Goal: Transaction & Acquisition: Purchase product/service

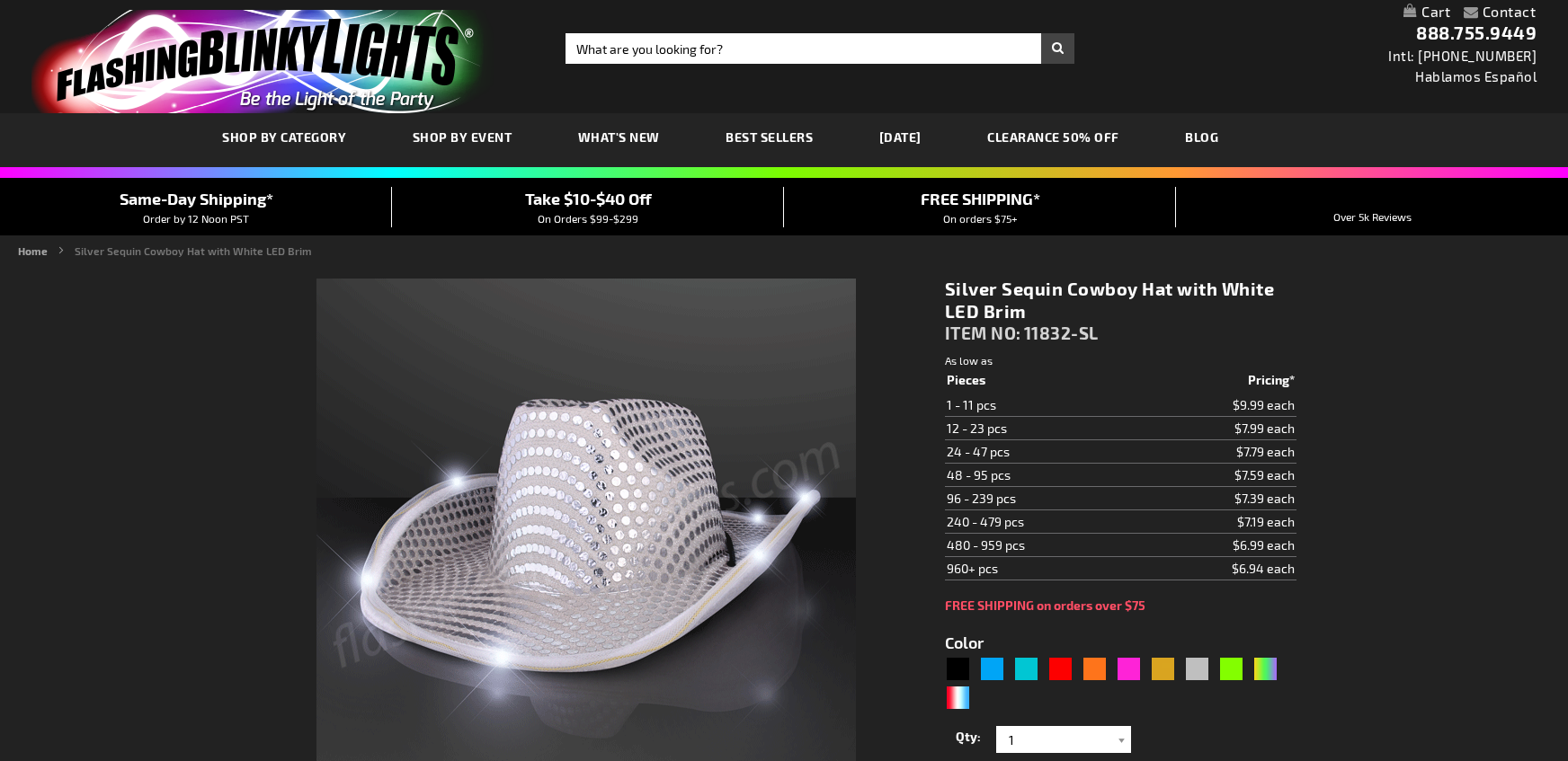
type input "5644"
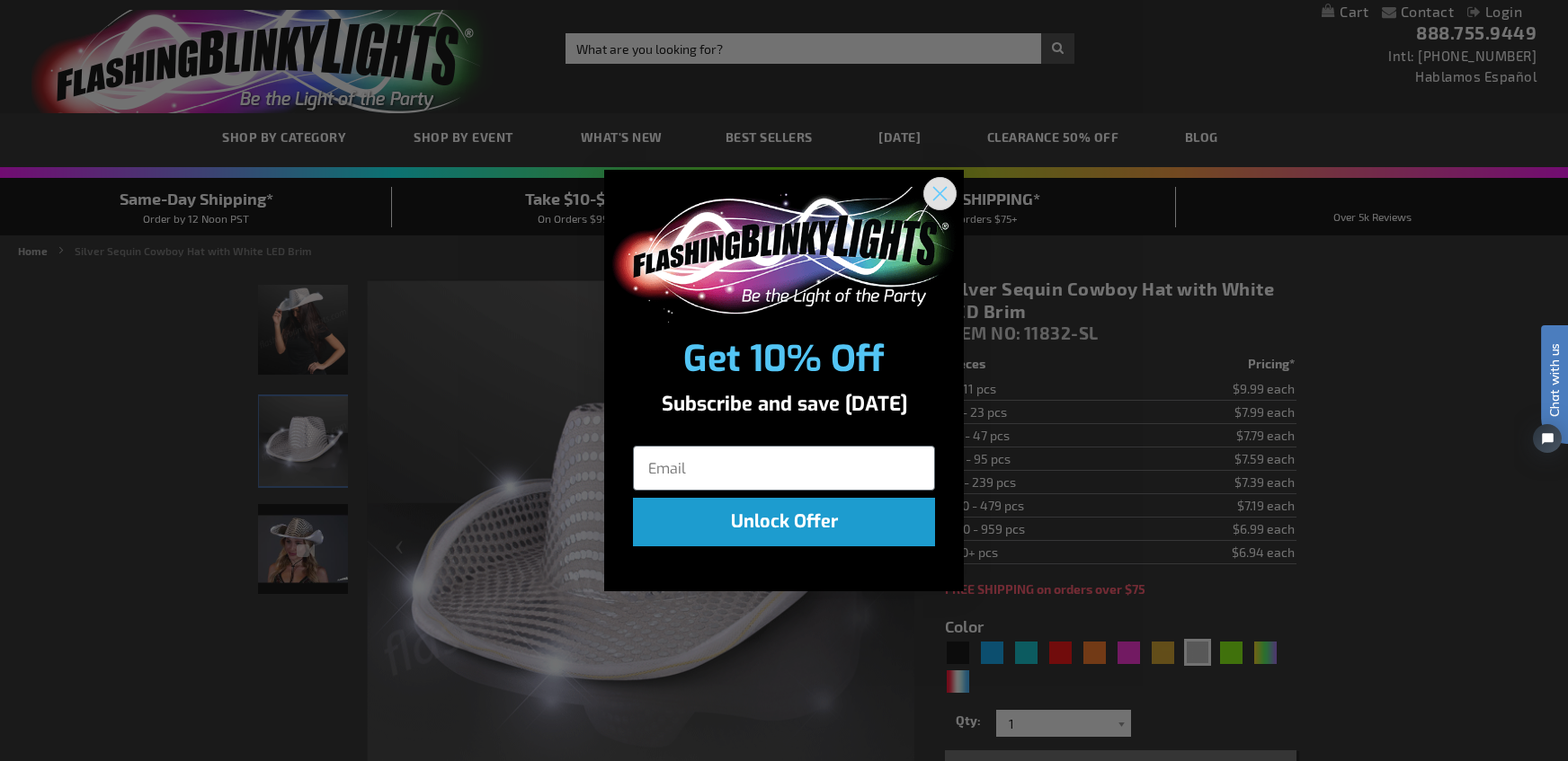
click at [929, 183] on circle "Close dialog" at bounding box center [940, 193] width 30 height 30
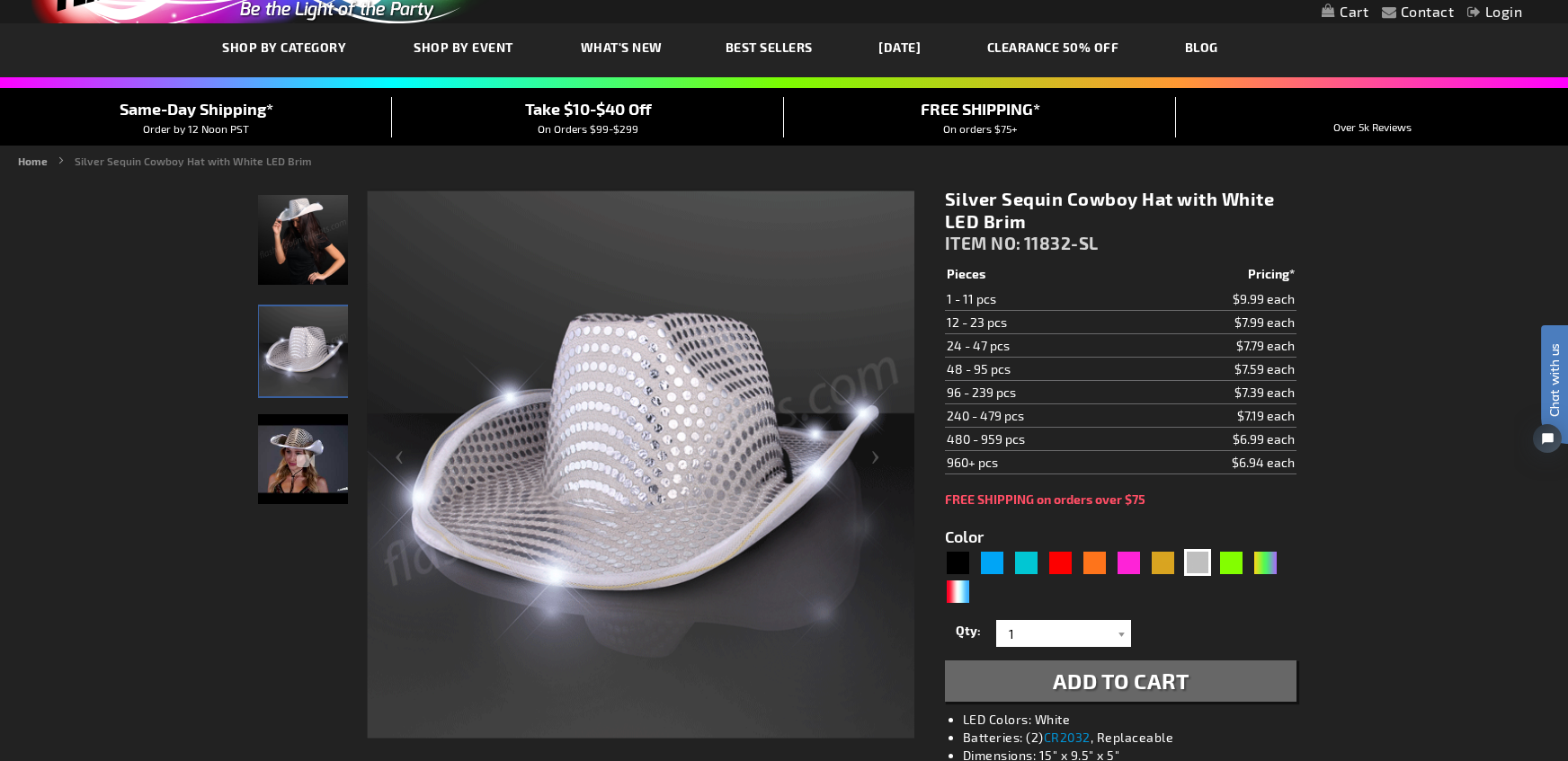
scroll to position [180, 0]
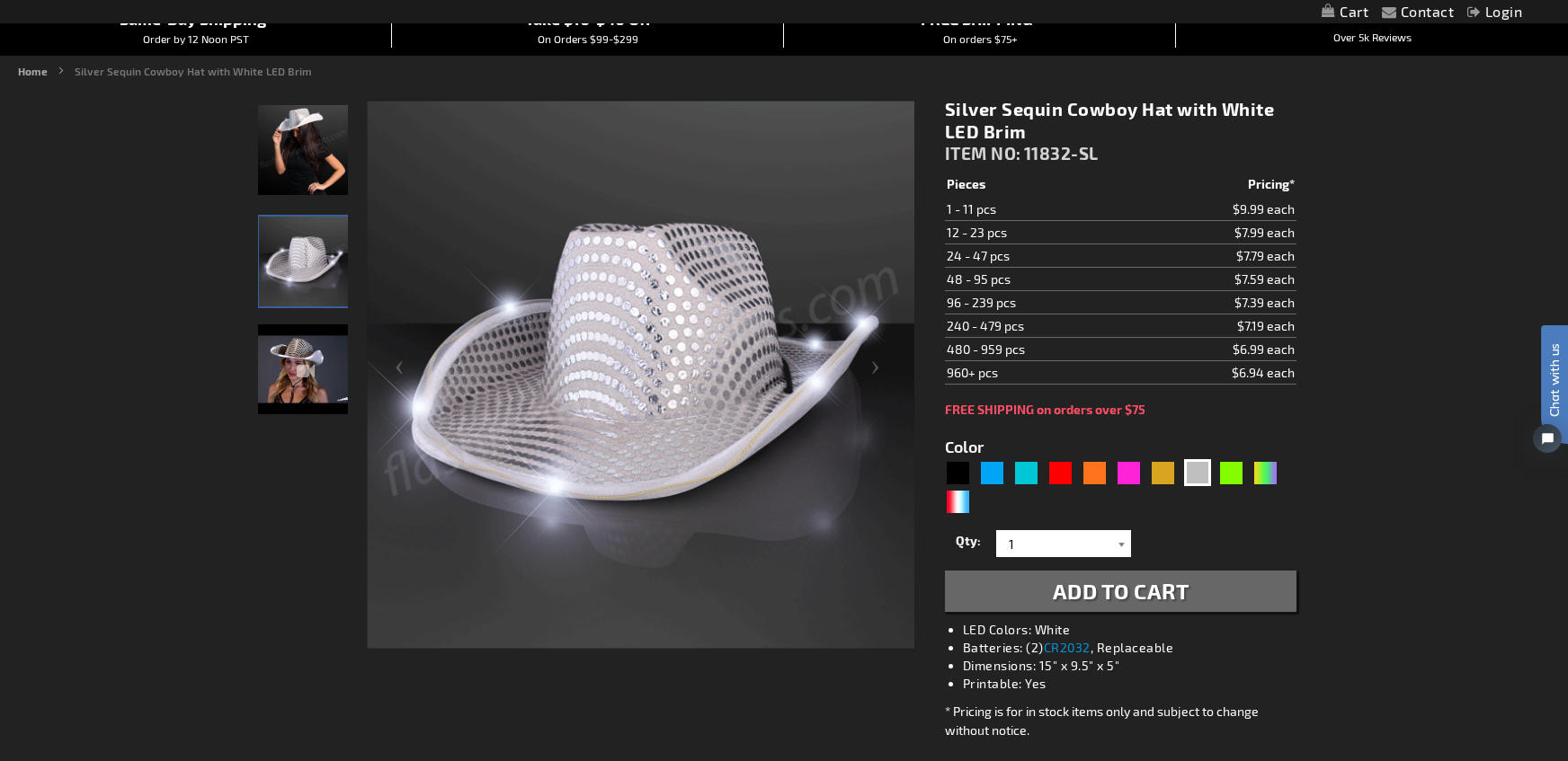
click at [1126, 550] on div at bounding box center [1122, 544] width 18 height 27
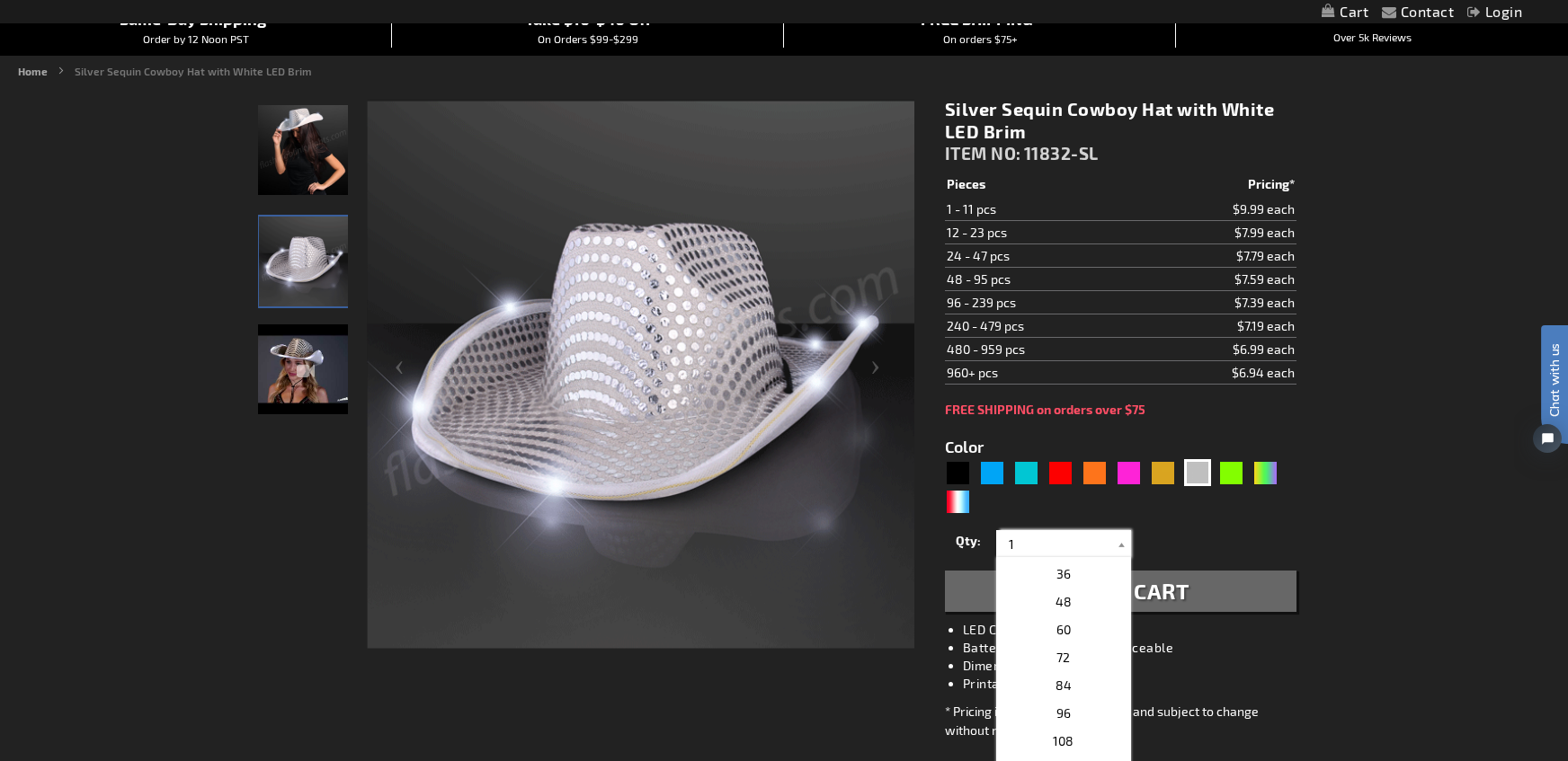
scroll to position [324, 0]
click at [1065, 583] on p "24" at bounding box center [1064, 581] width 135 height 28
type input "24"
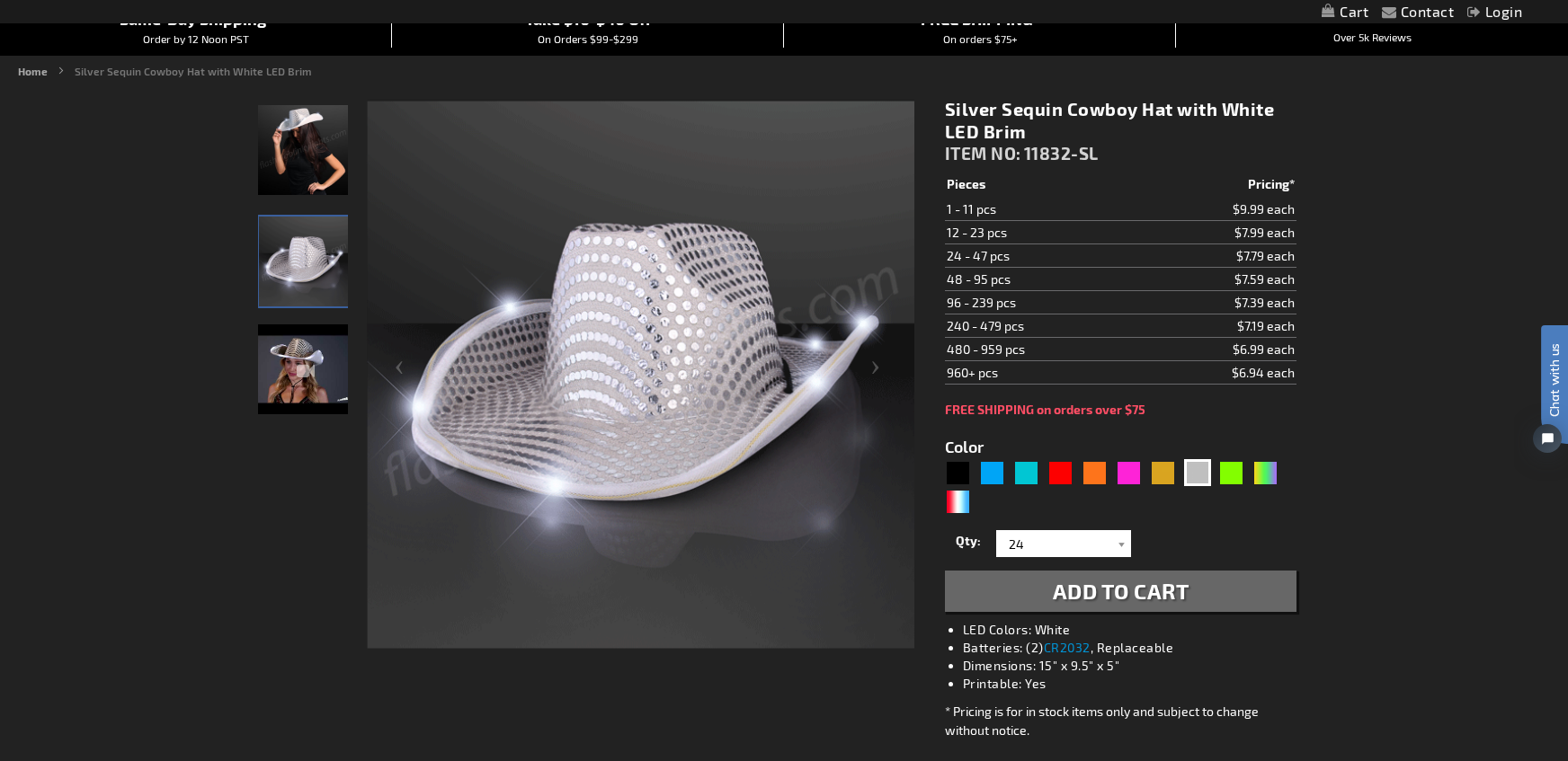
click at [1139, 594] on span "Add to Cart" at bounding box center [1121, 591] width 137 height 26
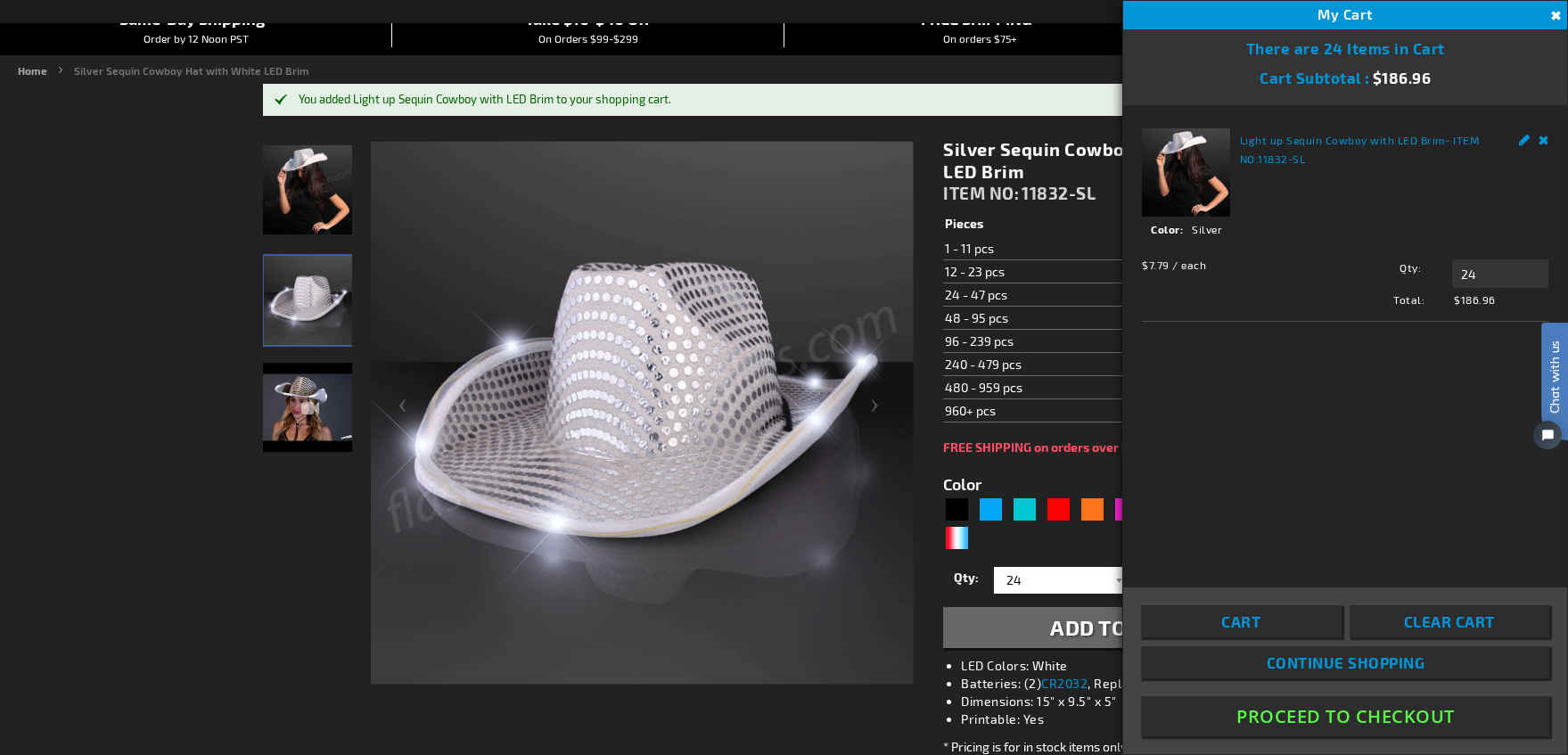
click at [1363, 712] on button "Proceed To Checkout" at bounding box center [1345, 716] width 408 height 40
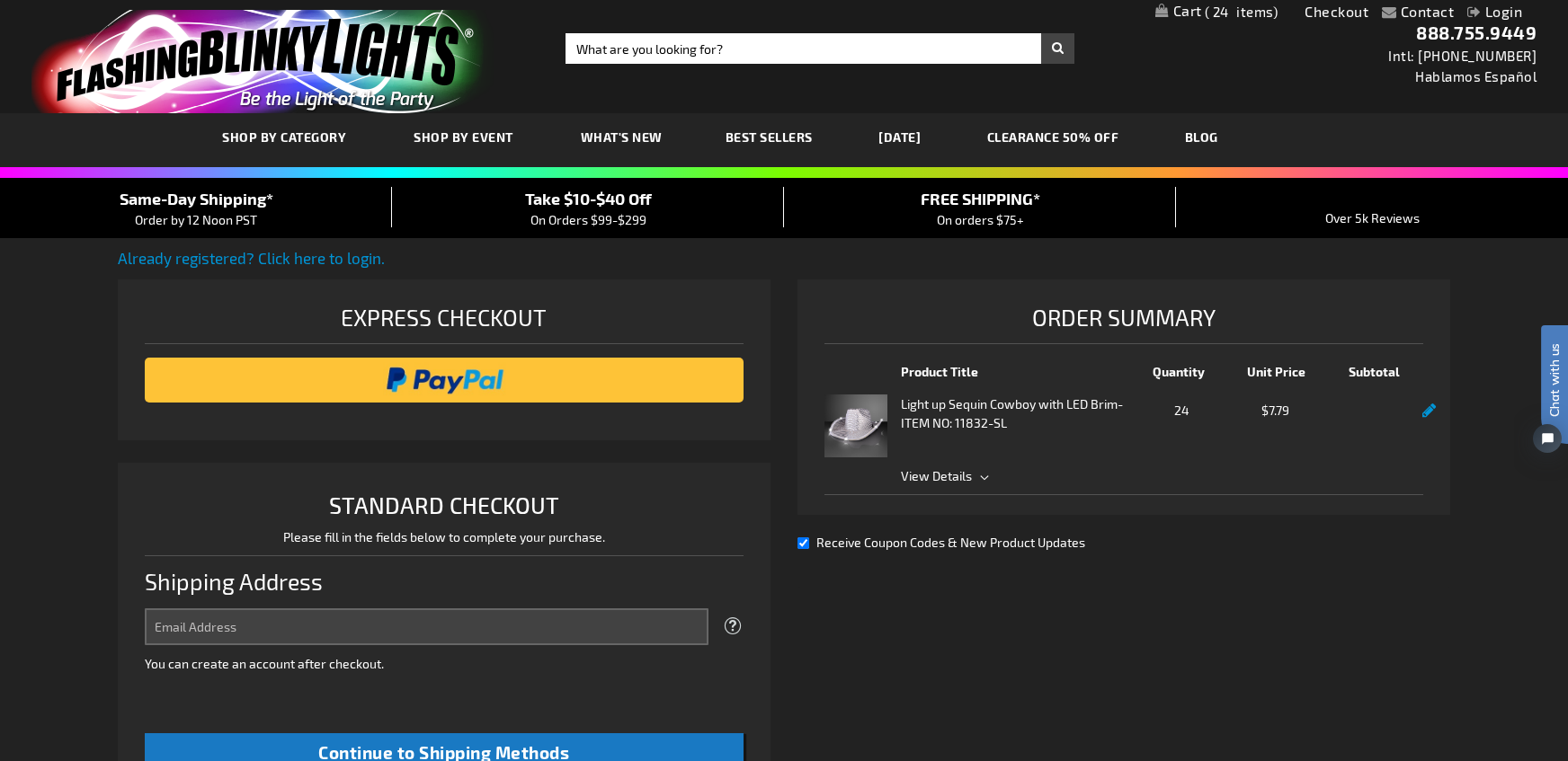
select select "US"
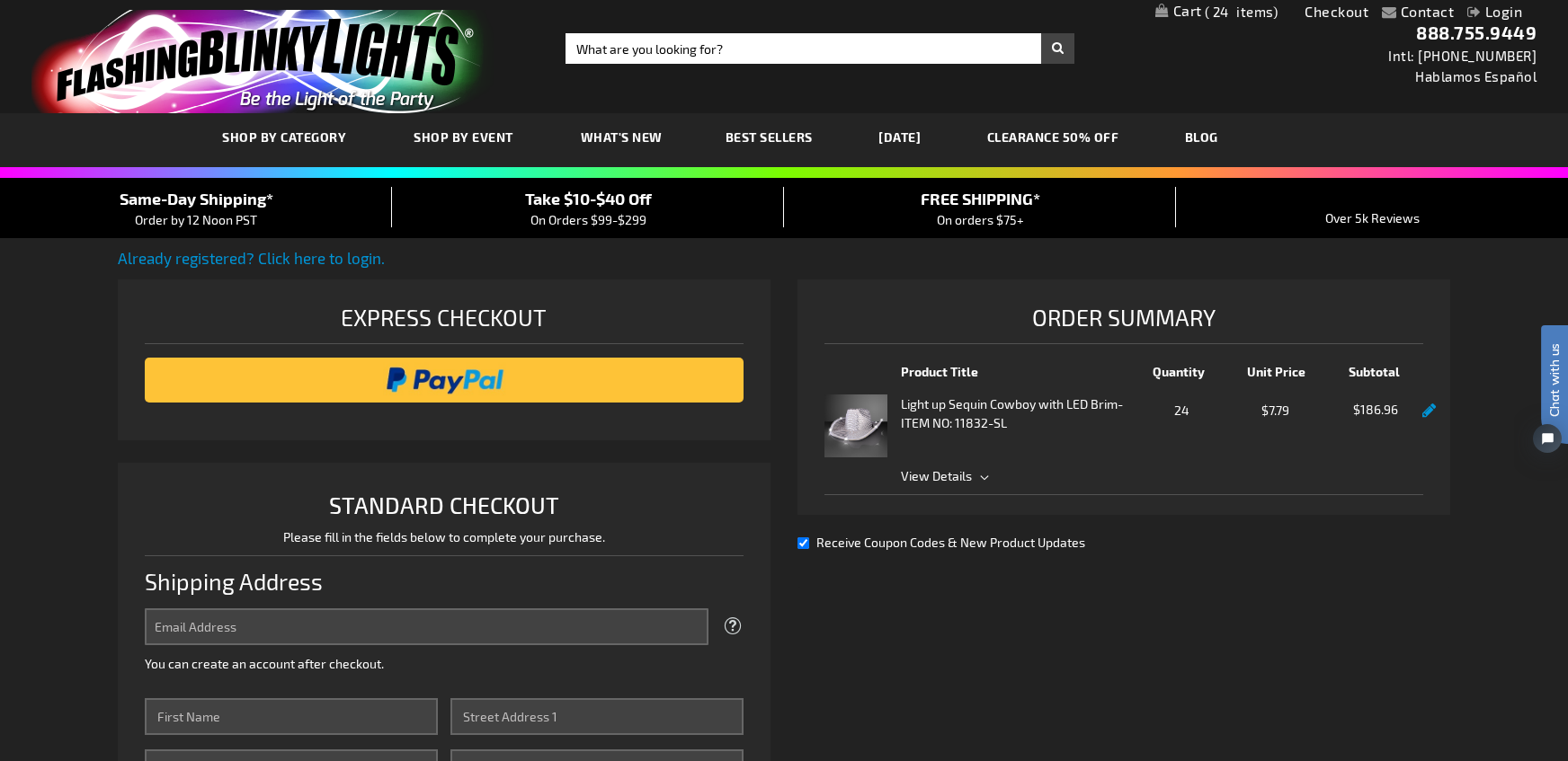
click at [803, 540] on input "Receive Coupon Codes & New Product Updates" at bounding box center [803, 543] width 12 height 12
checkbox input "false"
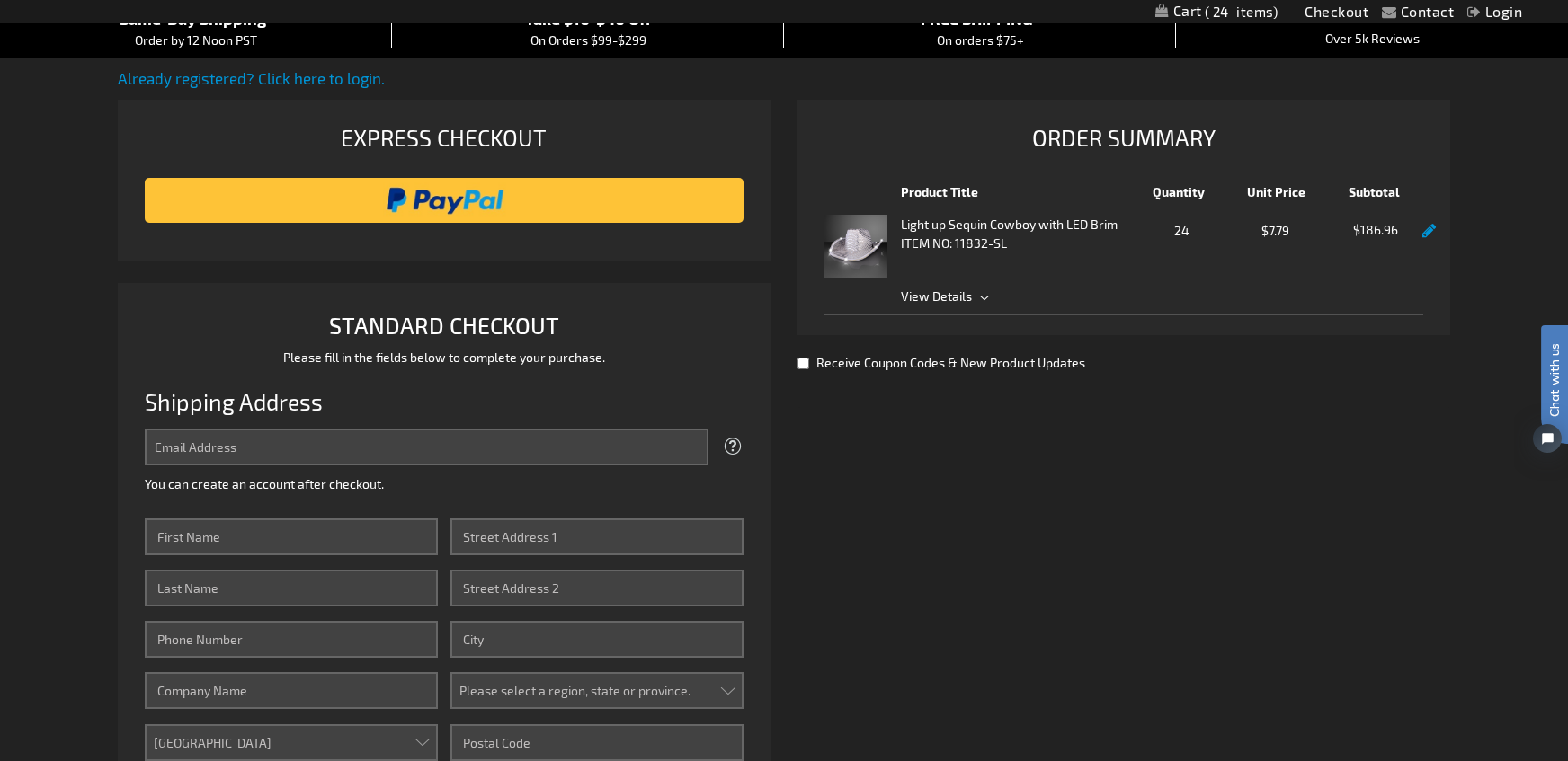
scroll to position [90, 0]
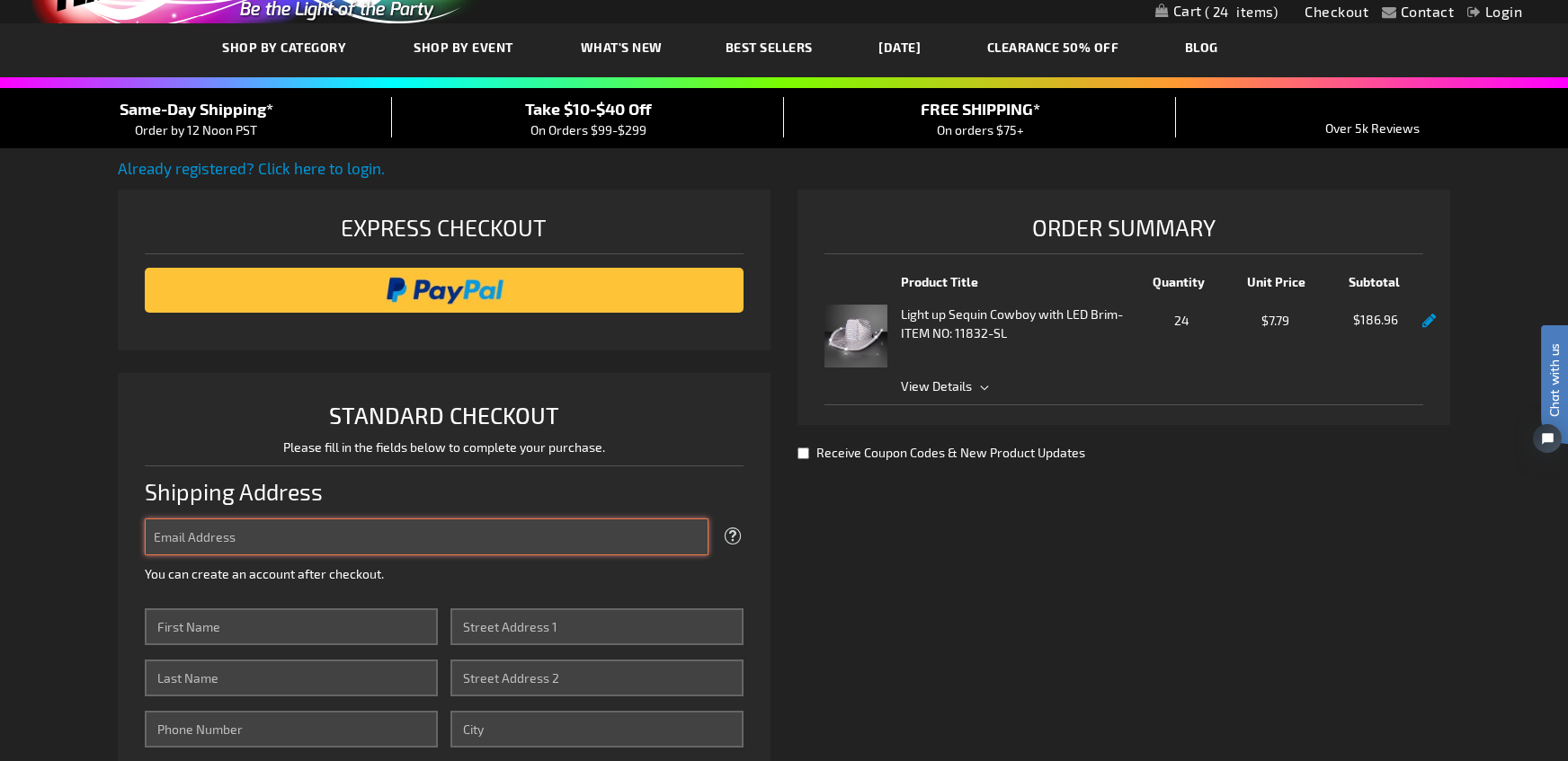
click at [252, 539] on input "Email Address" at bounding box center [427, 537] width 563 height 36
type input "[EMAIL_ADDRESS][DOMAIN_NAME]"
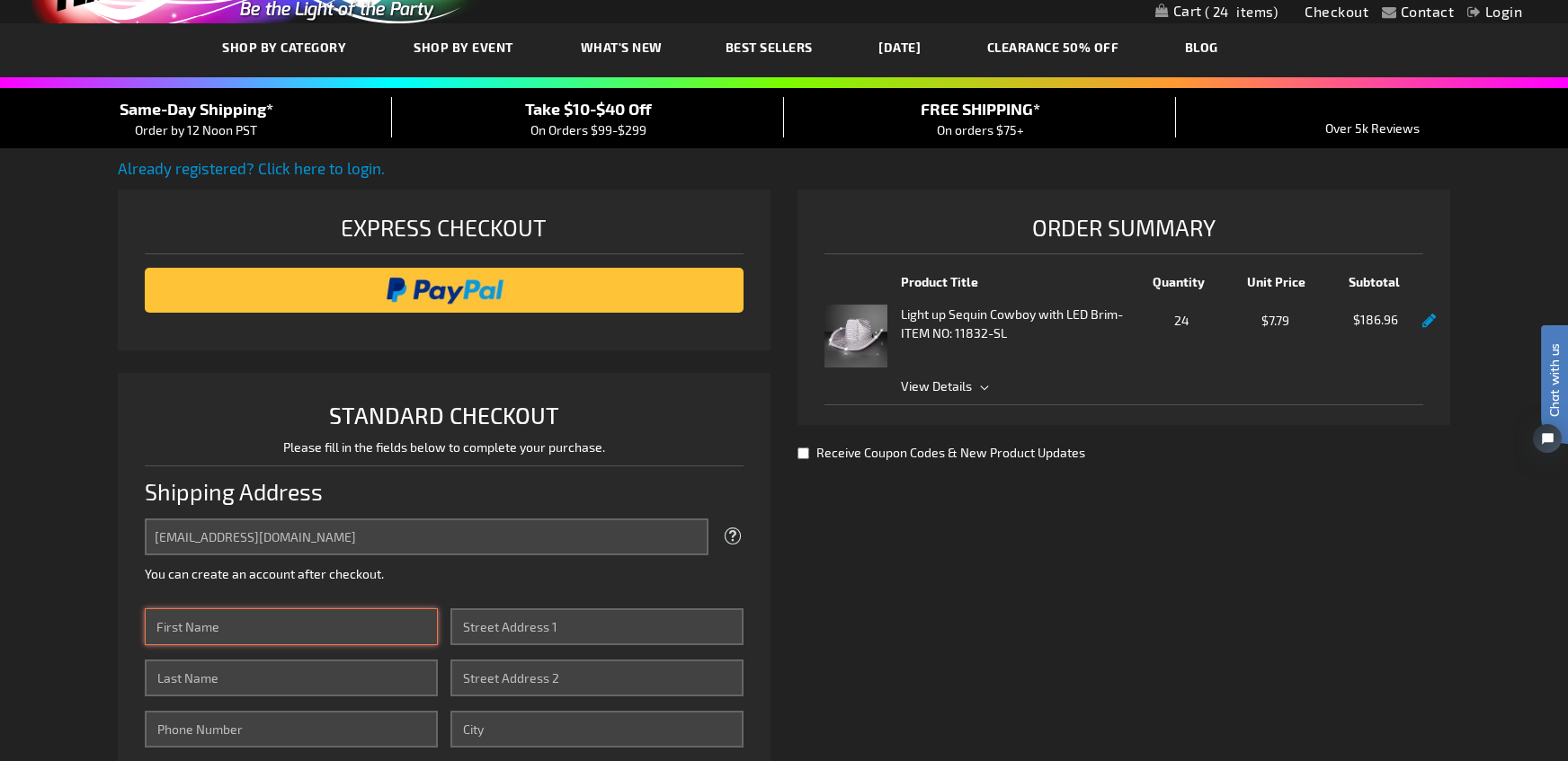
click at [224, 617] on input "First Name" at bounding box center [291, 627] width 293 height 36
type input "[PERSON_NAME]"
click at [264, 684] on input "Last Name" at bounding box center [291, 678] width 293 height 36
type input "[PERSON_NAME]"
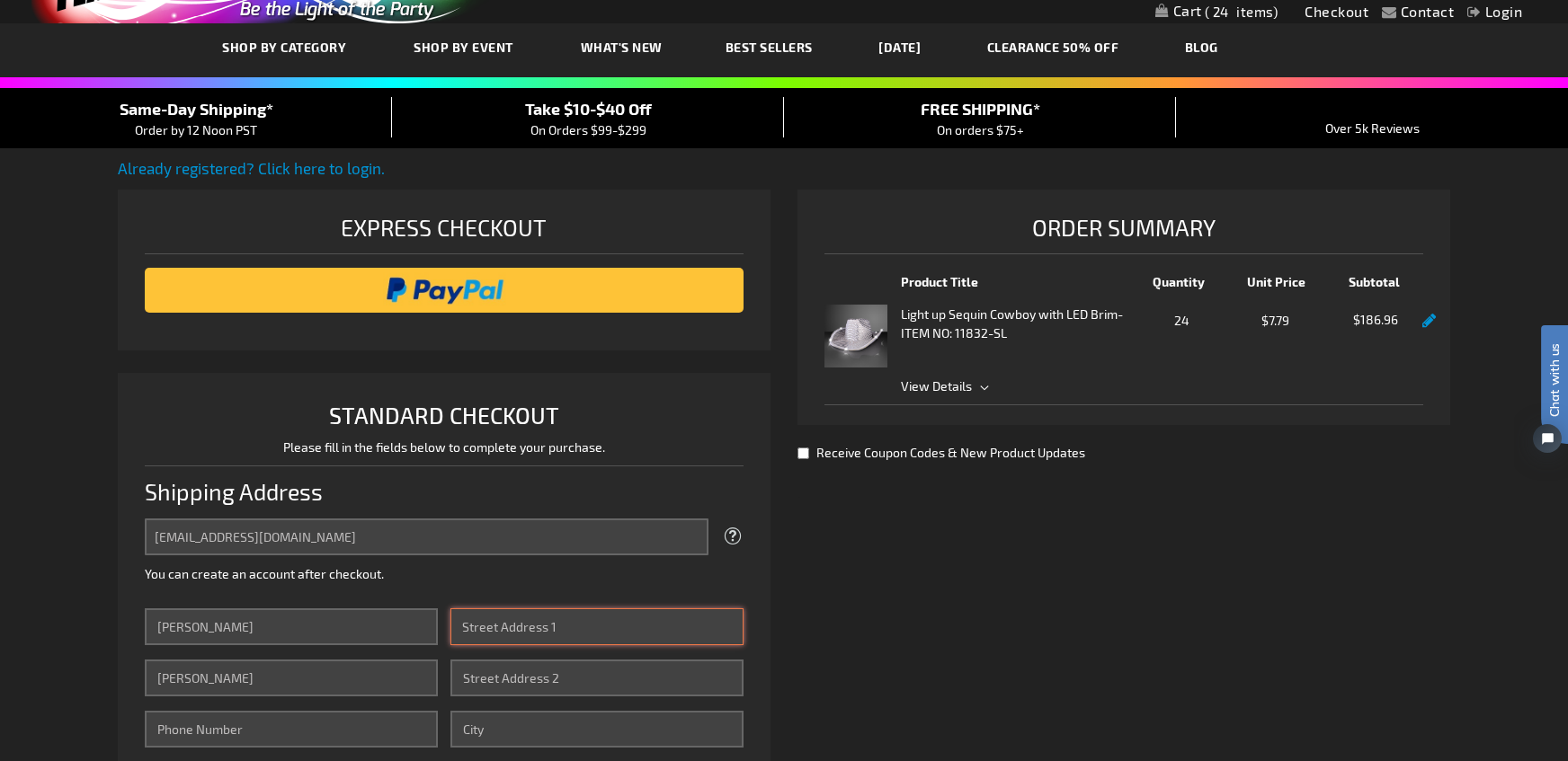
click at [506, 628] on input "Street Address: Line 1" at bounding box center [596, 627] width 293 height 36
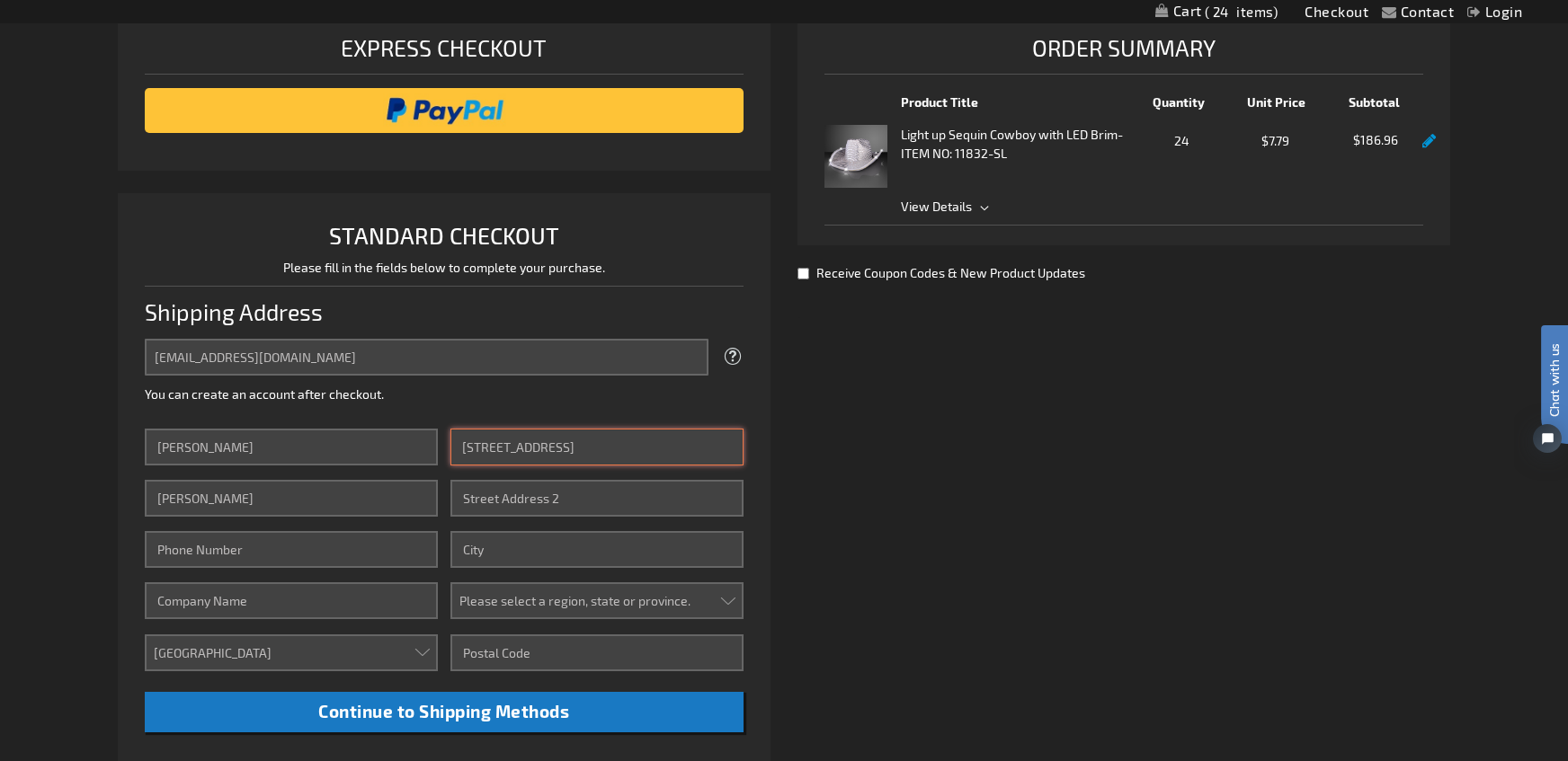
scroll to position [359, 0]
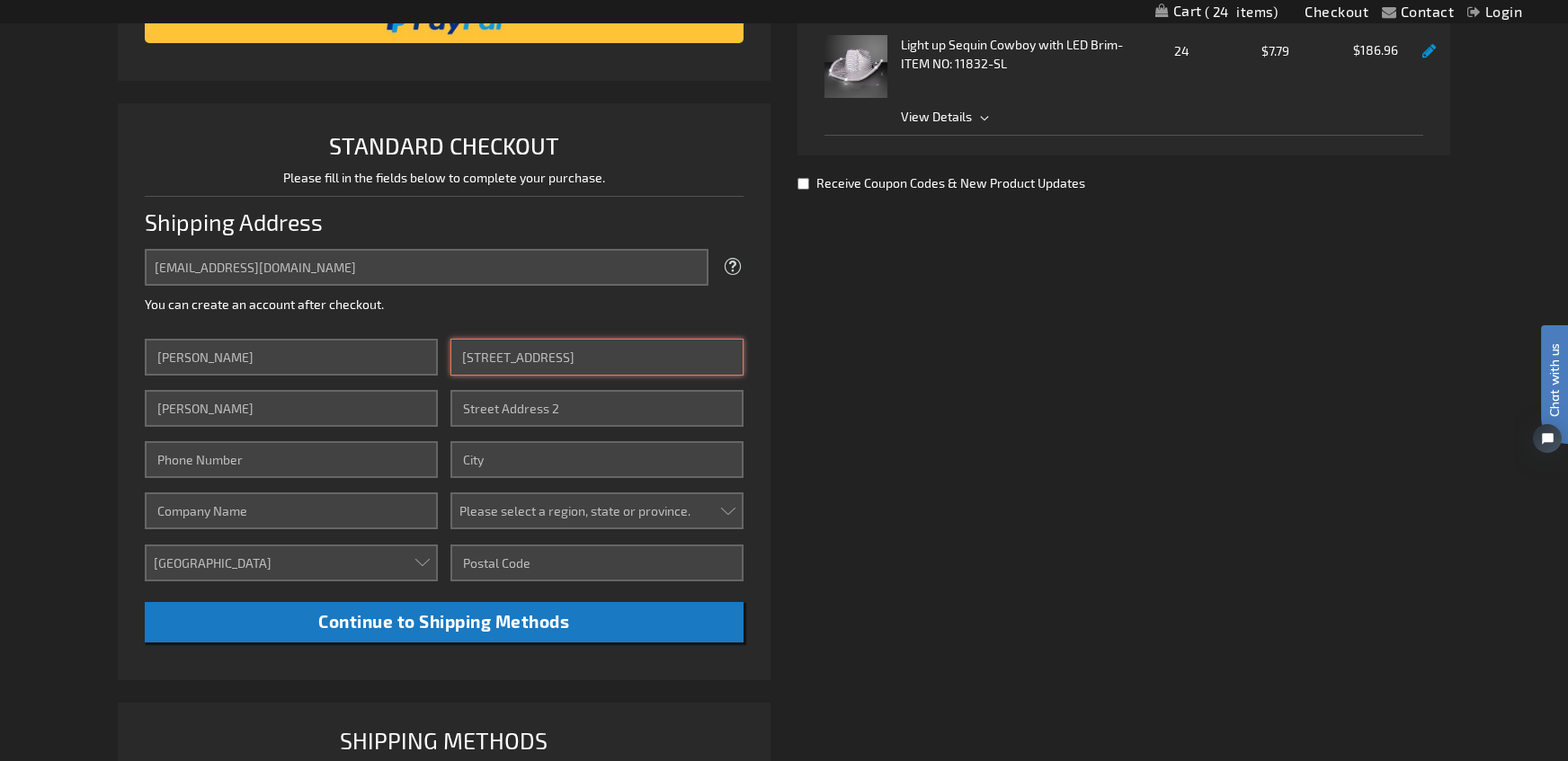
type input "[STREET_ADDRESS]"
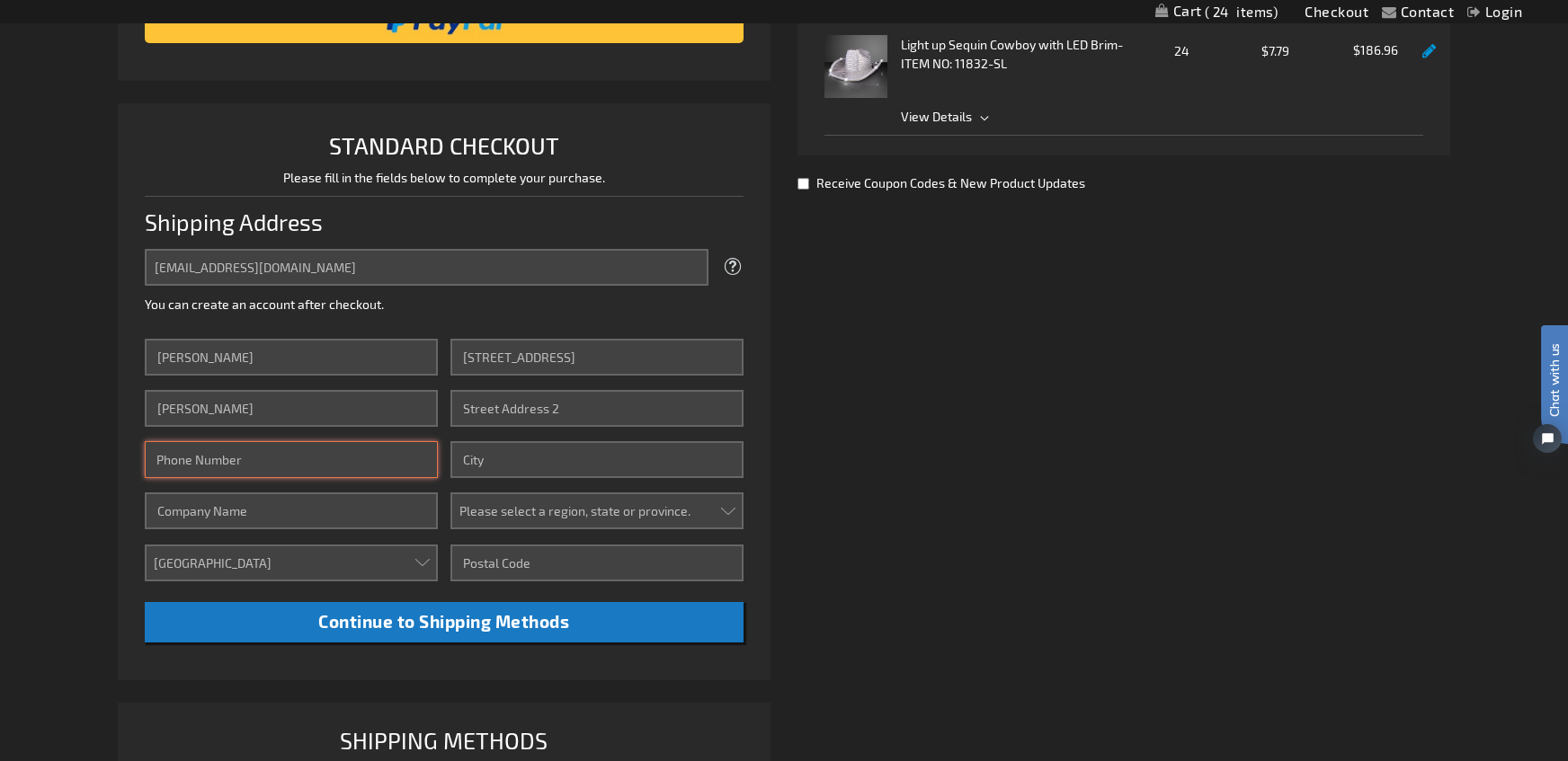
click at [275, 449] on input "Phone Number" at bounding box center [291, 459] width 293 height 36
type input "9132395908"
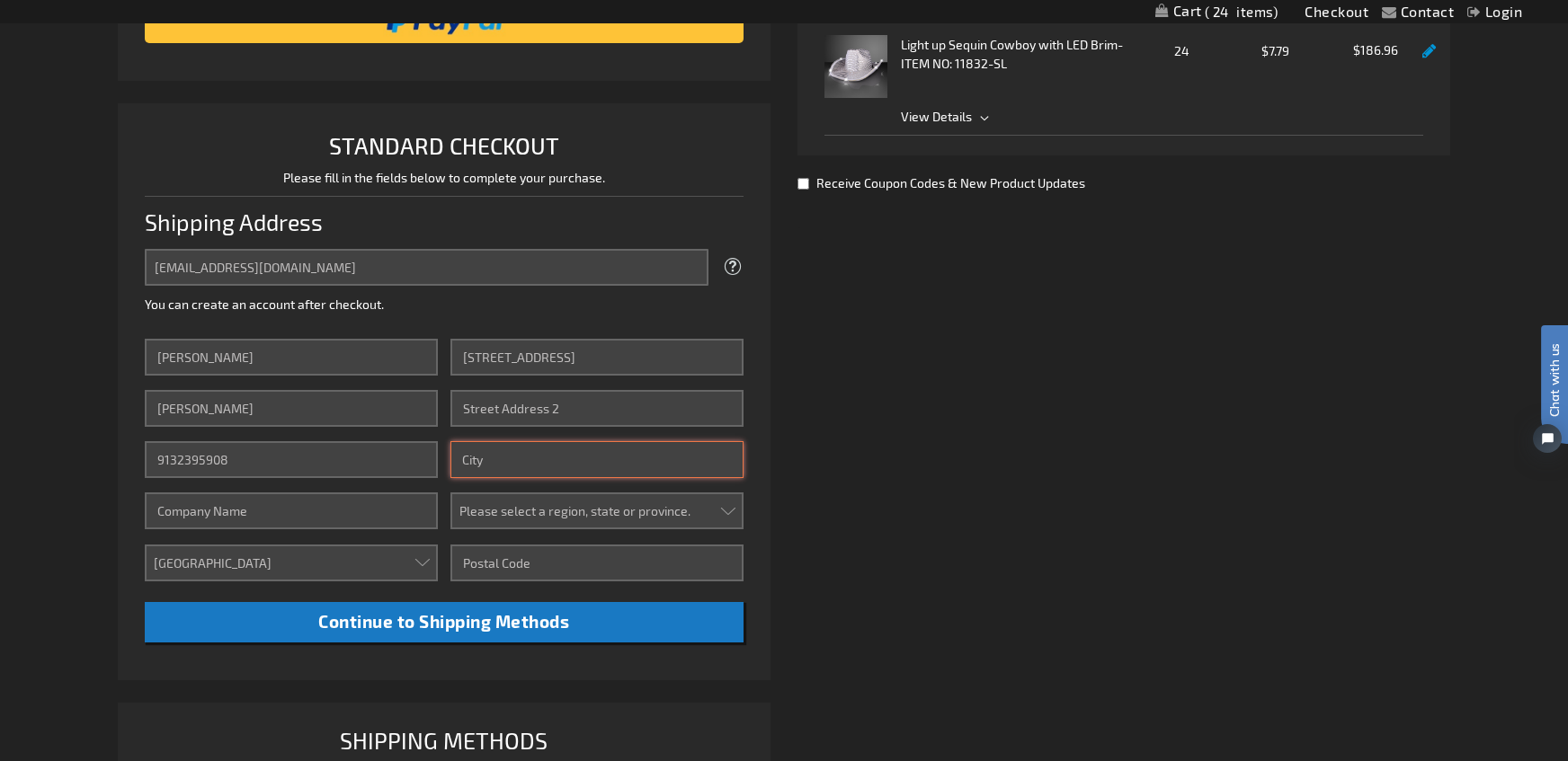
click at [504, 463] on input "City" at bounding box center [596, 459] width 293 height 36
type input "[GEOGRAPHIC_DATA]"
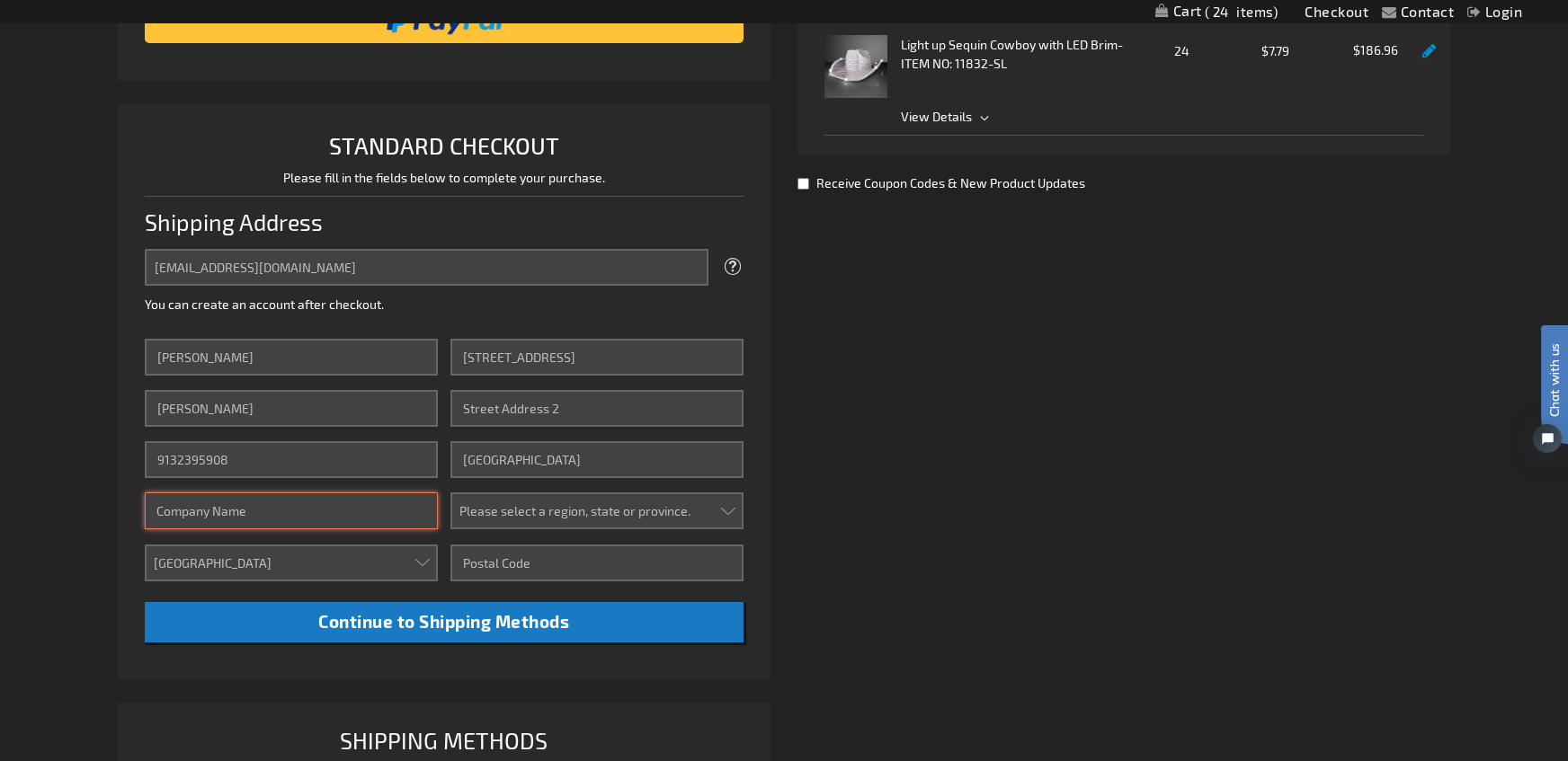
click at [292, 519] on input "Company" at bounding box center [291, 510] width 293 height 36
type input "BVUSD"
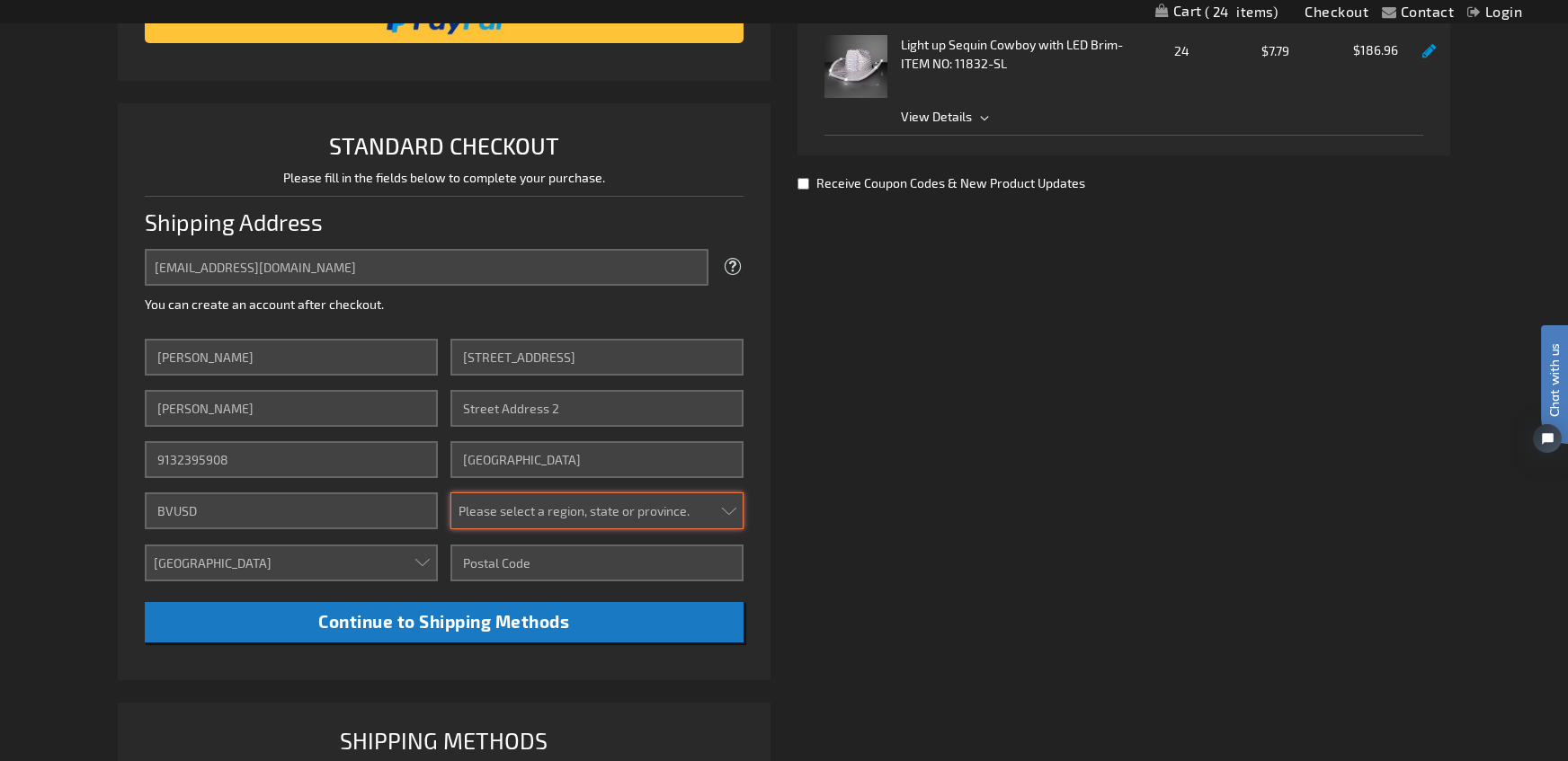
click at [516, 509] on select "Please select a region, state or province. [US_STATE] [US_STATE] [US_STATE] [US…" at bounding box center [596, 510] width 293 height 36
select select "26"
click at [450, 492] on select "Please select a region, state or province. [US_STATE] [US_STATE] [US_STATE] [US…" at bounding box center [596, 510] width 293 height 36
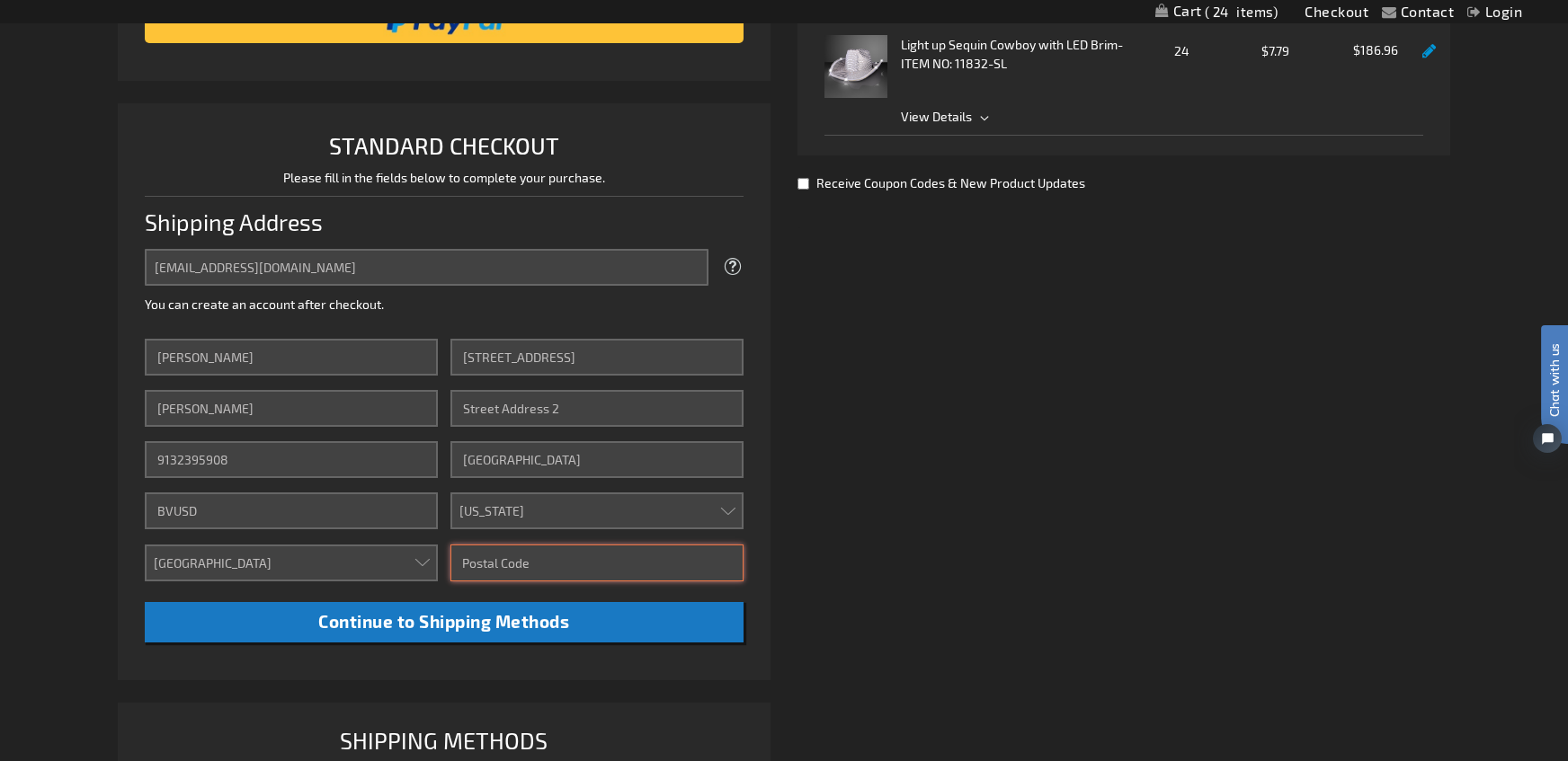
click at [517, 561] on input "Zip/Postal Code" at bounding box center [596, 563] width 293 height 36
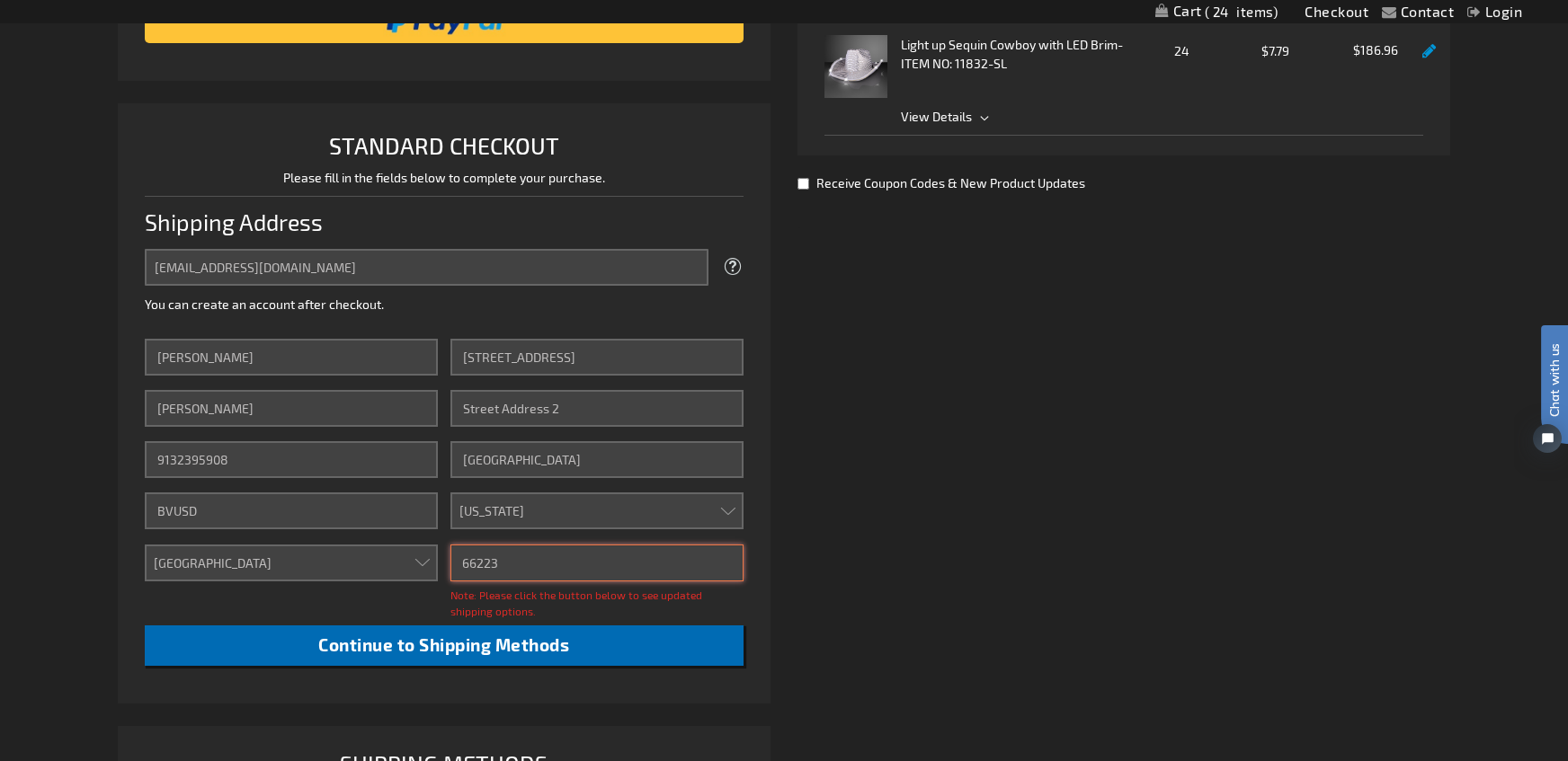
type input "66223"
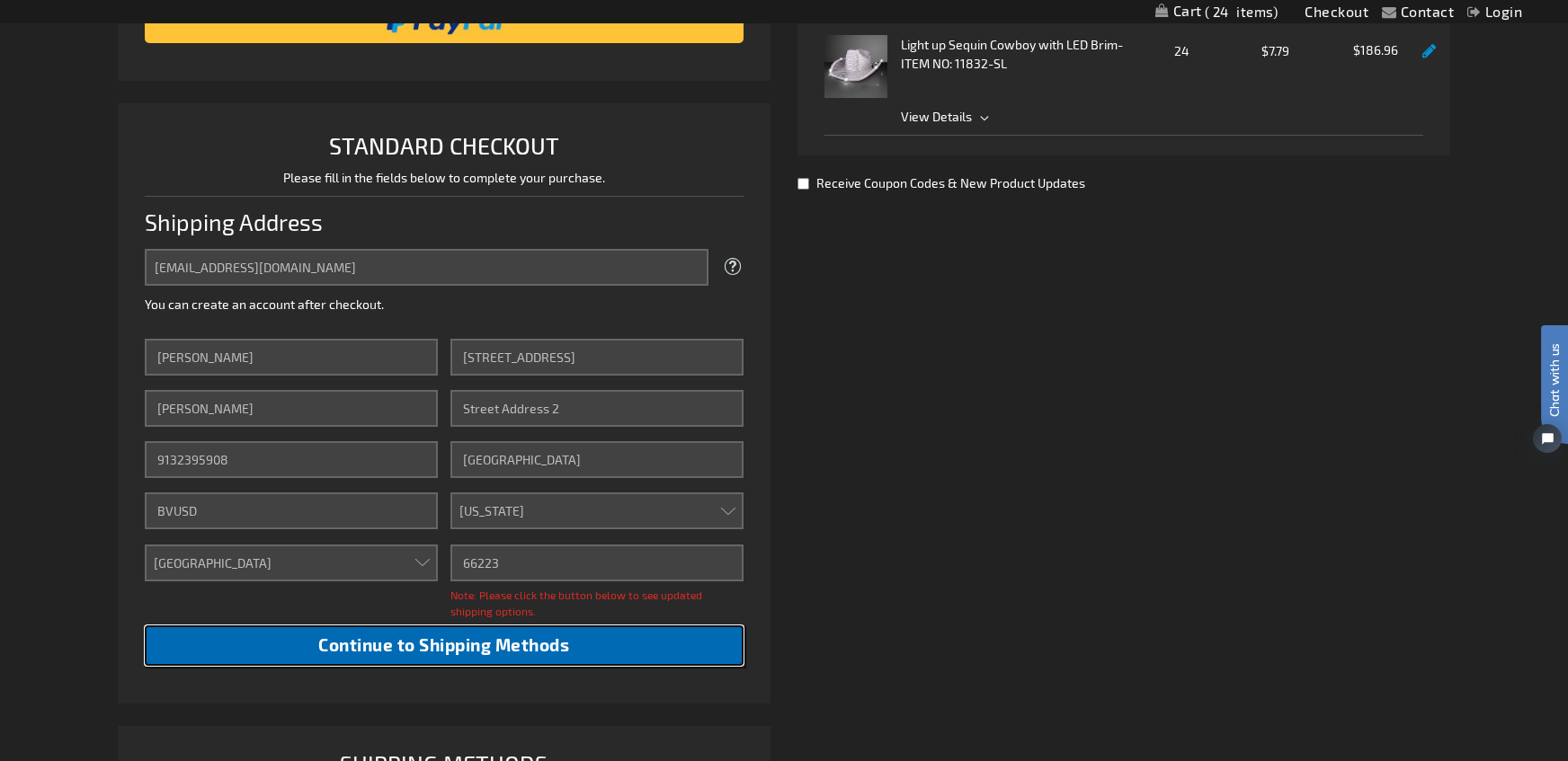
click at [511, 648] on span "Continue to Shipping Methods" at bounding box center [443, 644] width 251 height 21
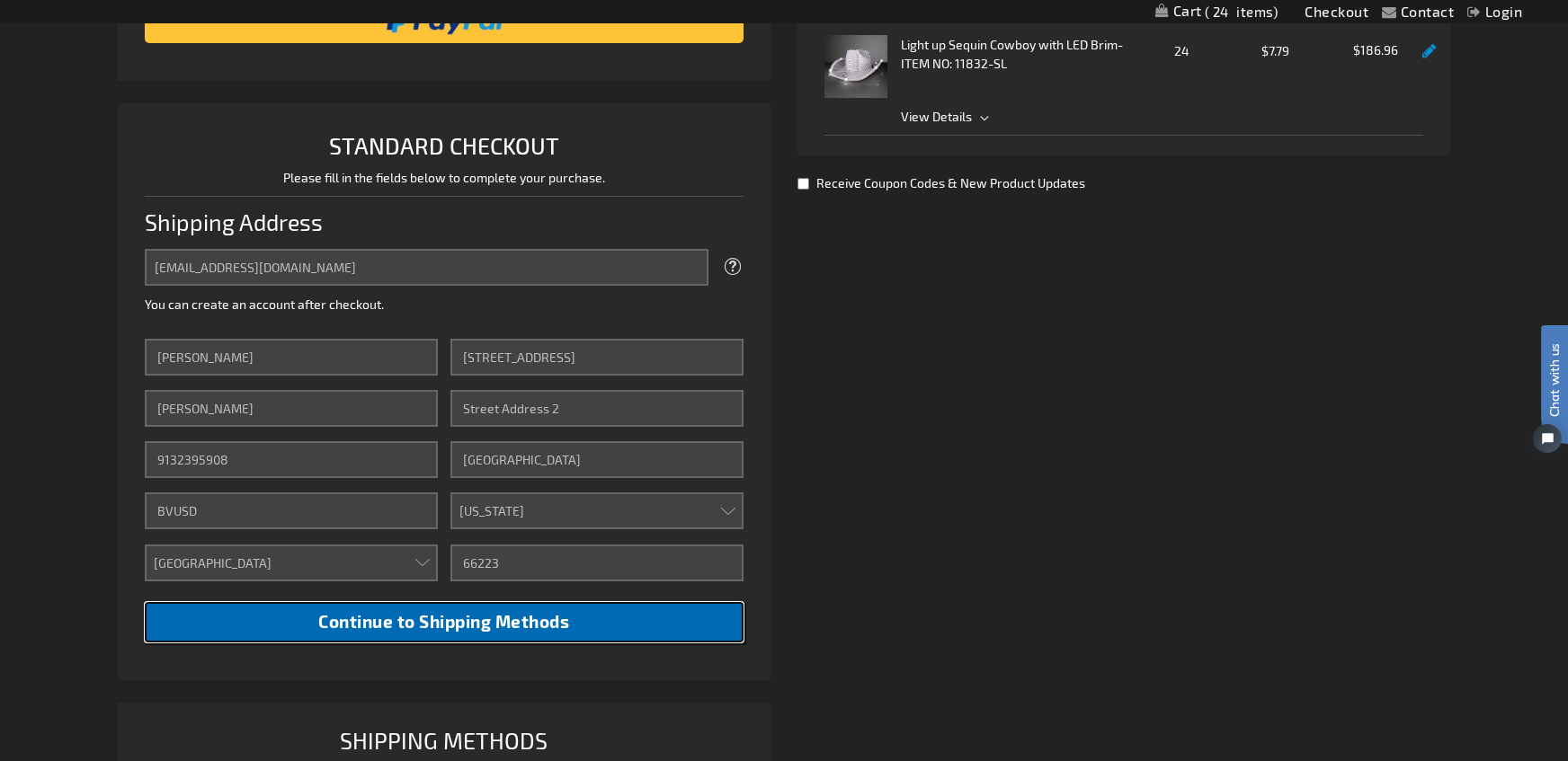
click at [476, 625] on span "Continue to Shipping Methods" at bounding box center [443, 622] width 251 height 21
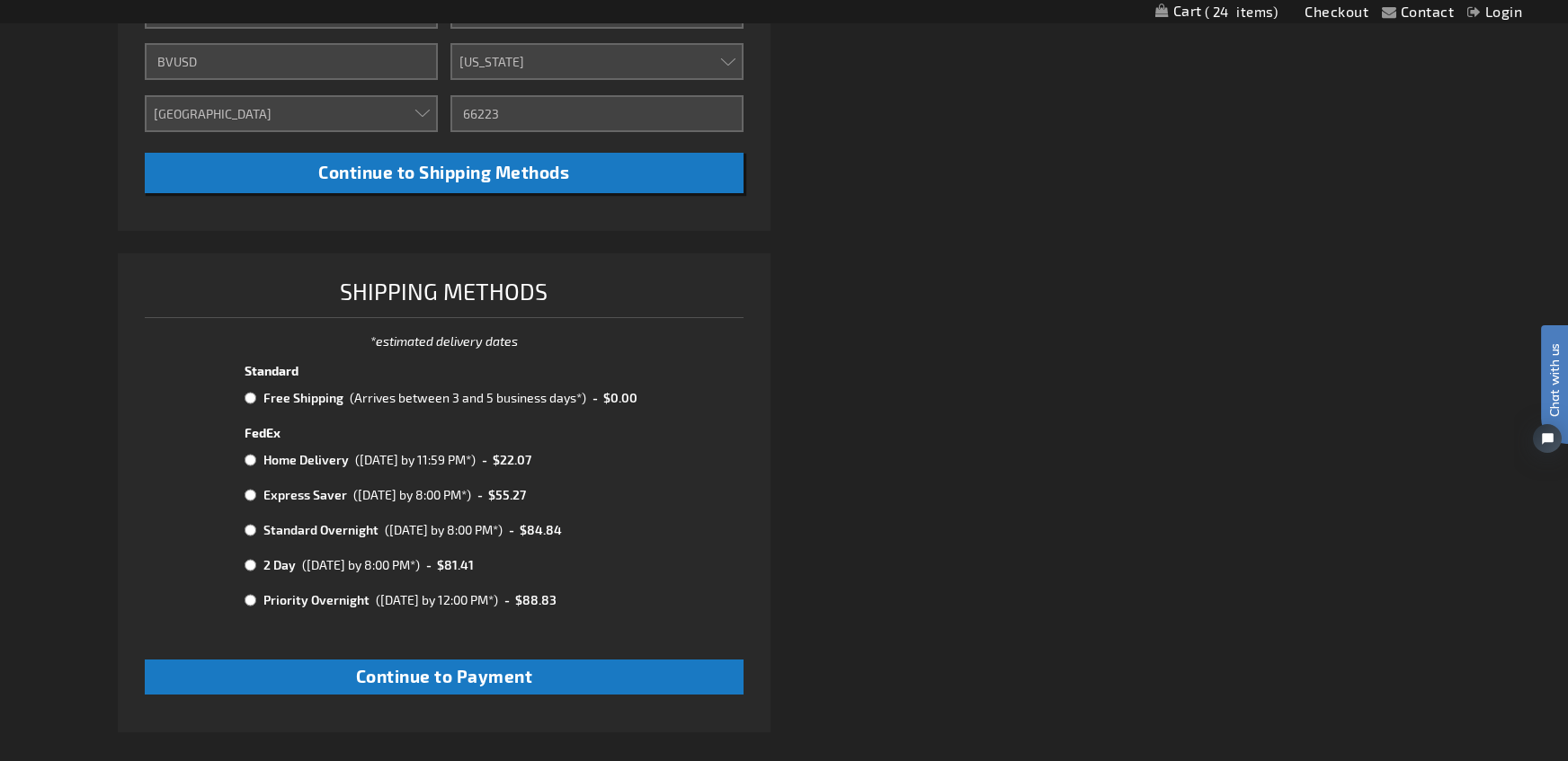
click at [253, 400] on input "radio" at bounding box center [250, 398] width 12 height 15
radio input "true"
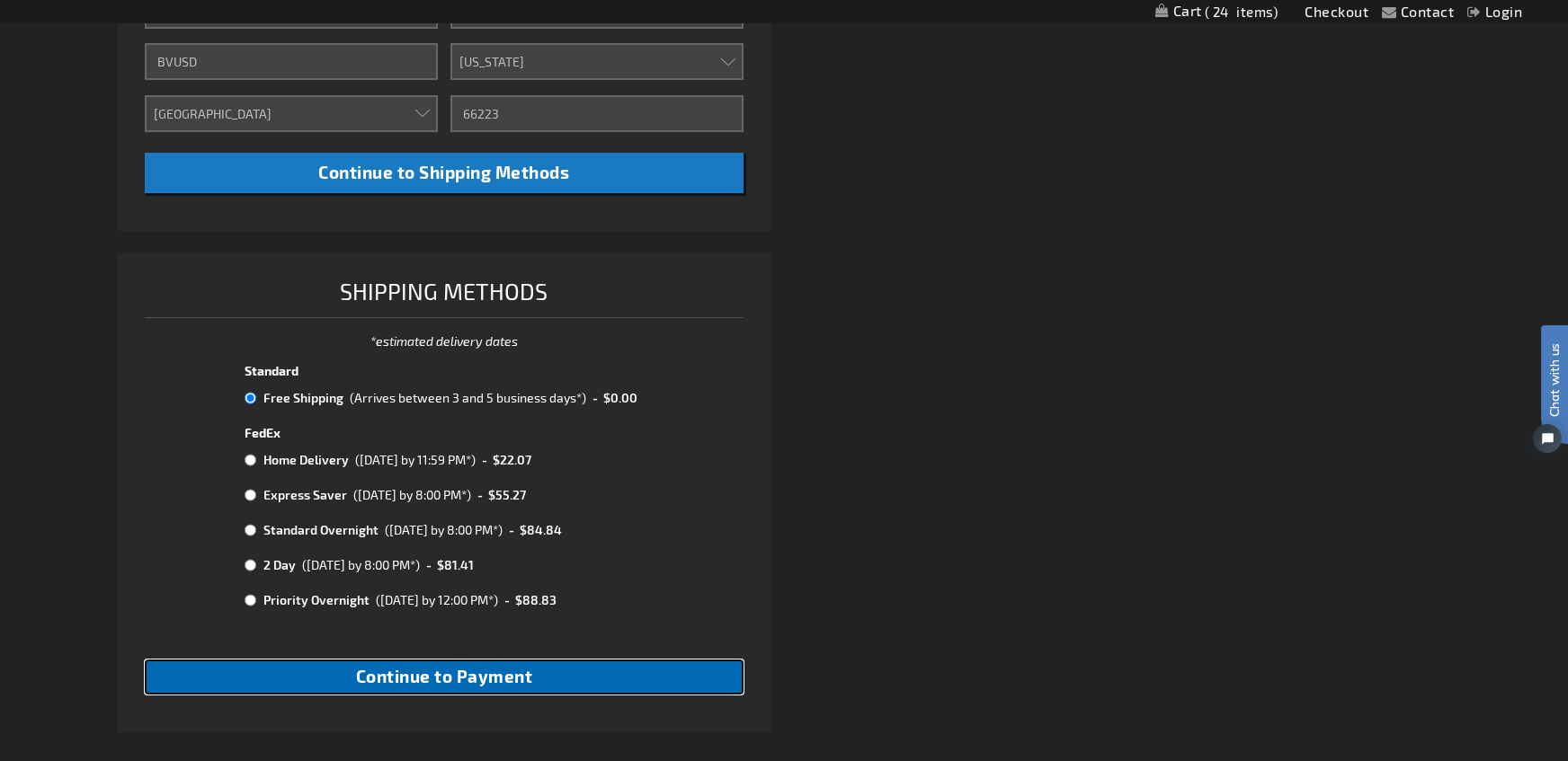
click at [499, 661] on button "Continue to Payment" at bounding box center [444, 677] width 599 height 35
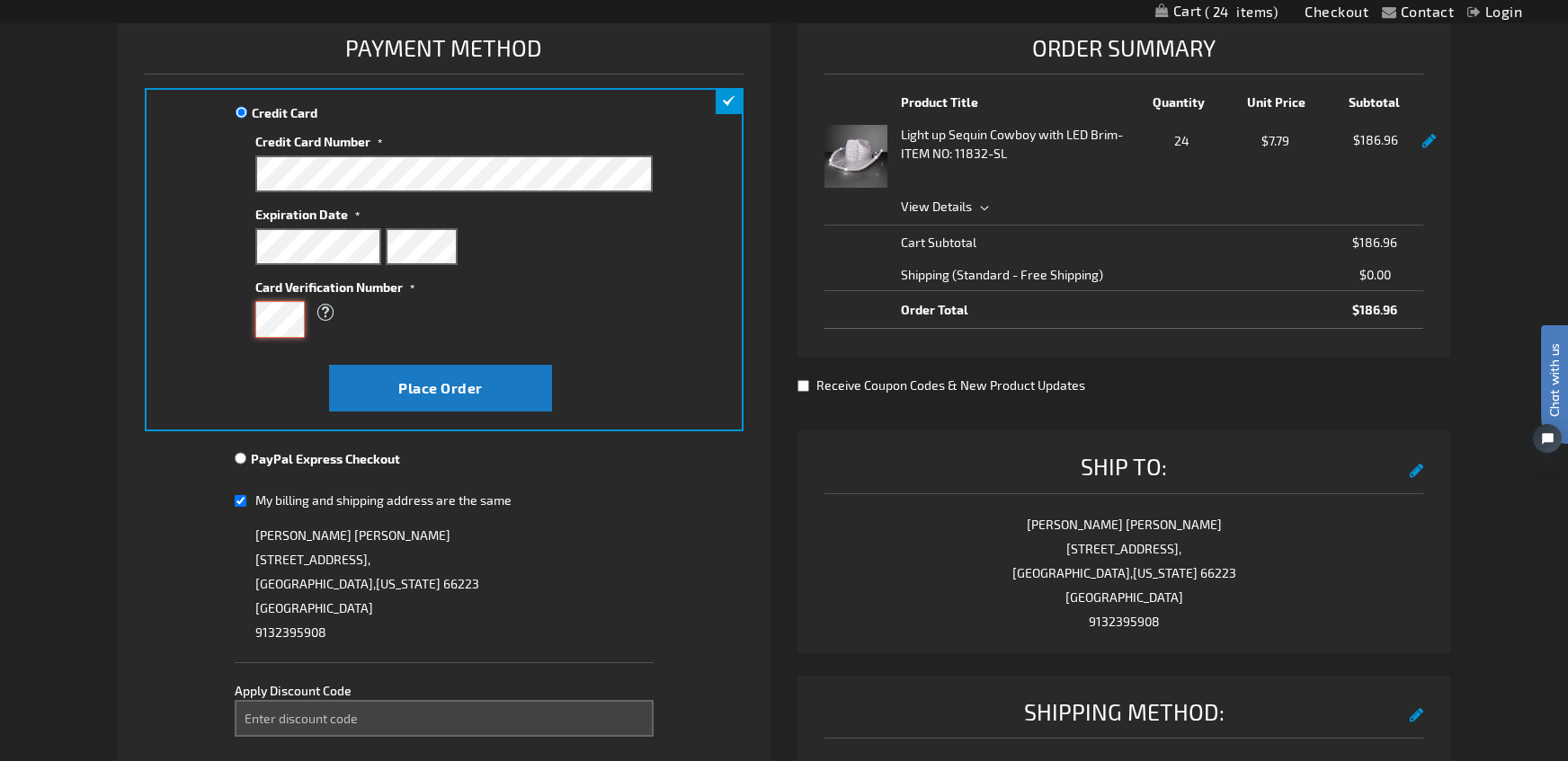
scroll to position [359, 0]
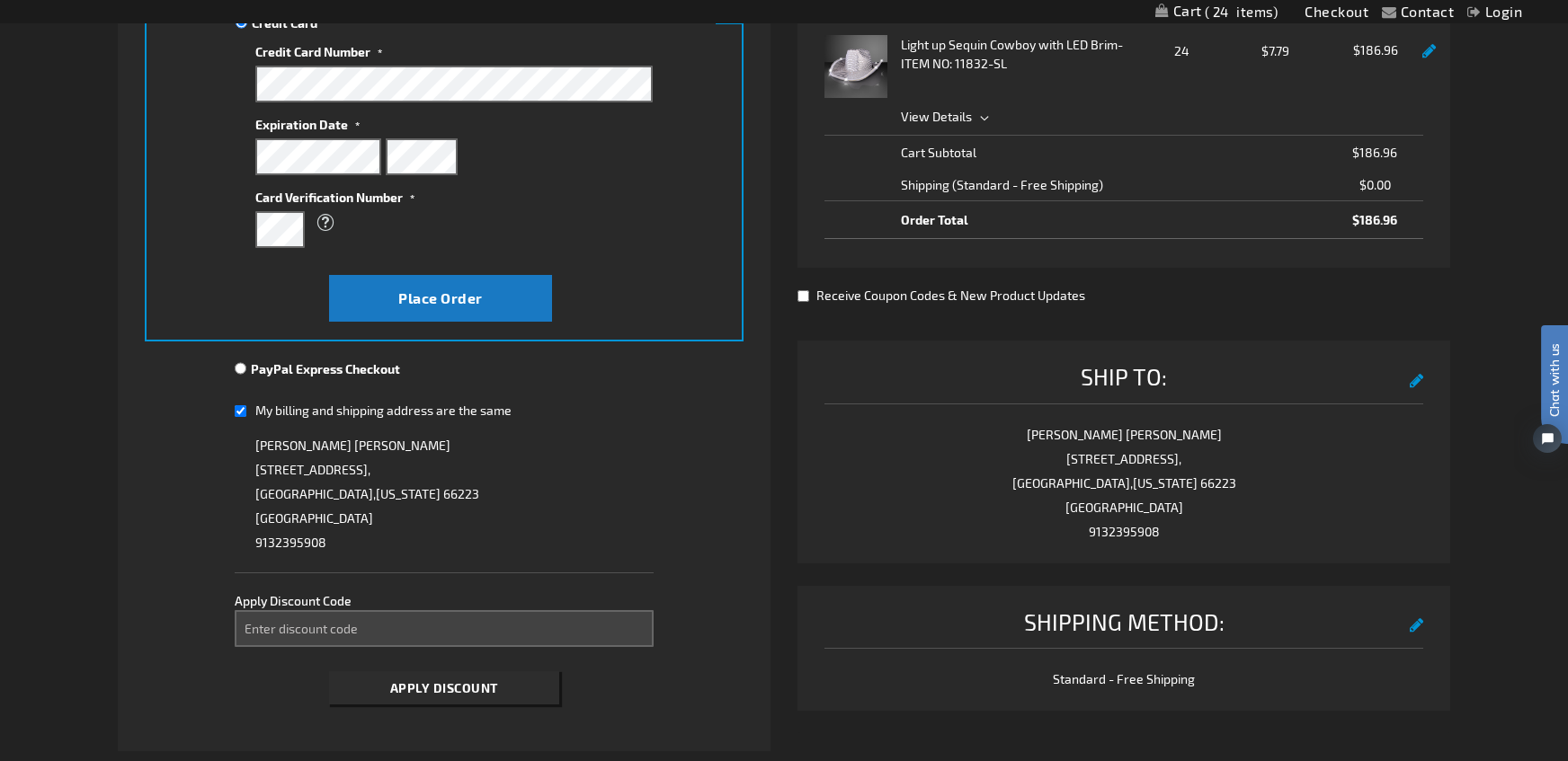
click at [242, 409] on input "My billing and shipping address are the same" at bounding box center [240, 411] width 12 height 36
checkbox input "false"
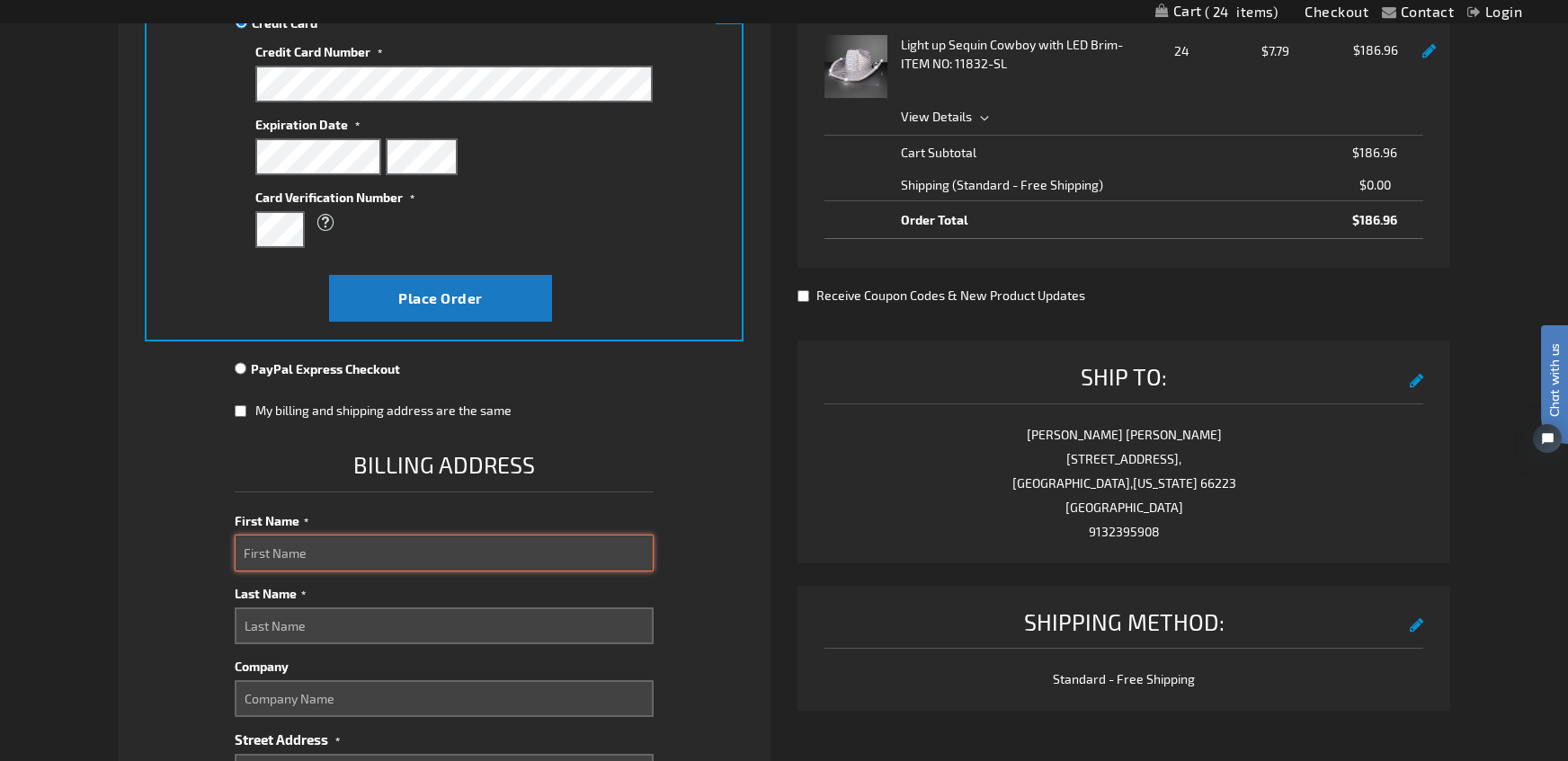
click at [324, 558] on input "First Name" at bounding box center [444, 553] width 419 height 36
type input "[PERSON_NAME]"
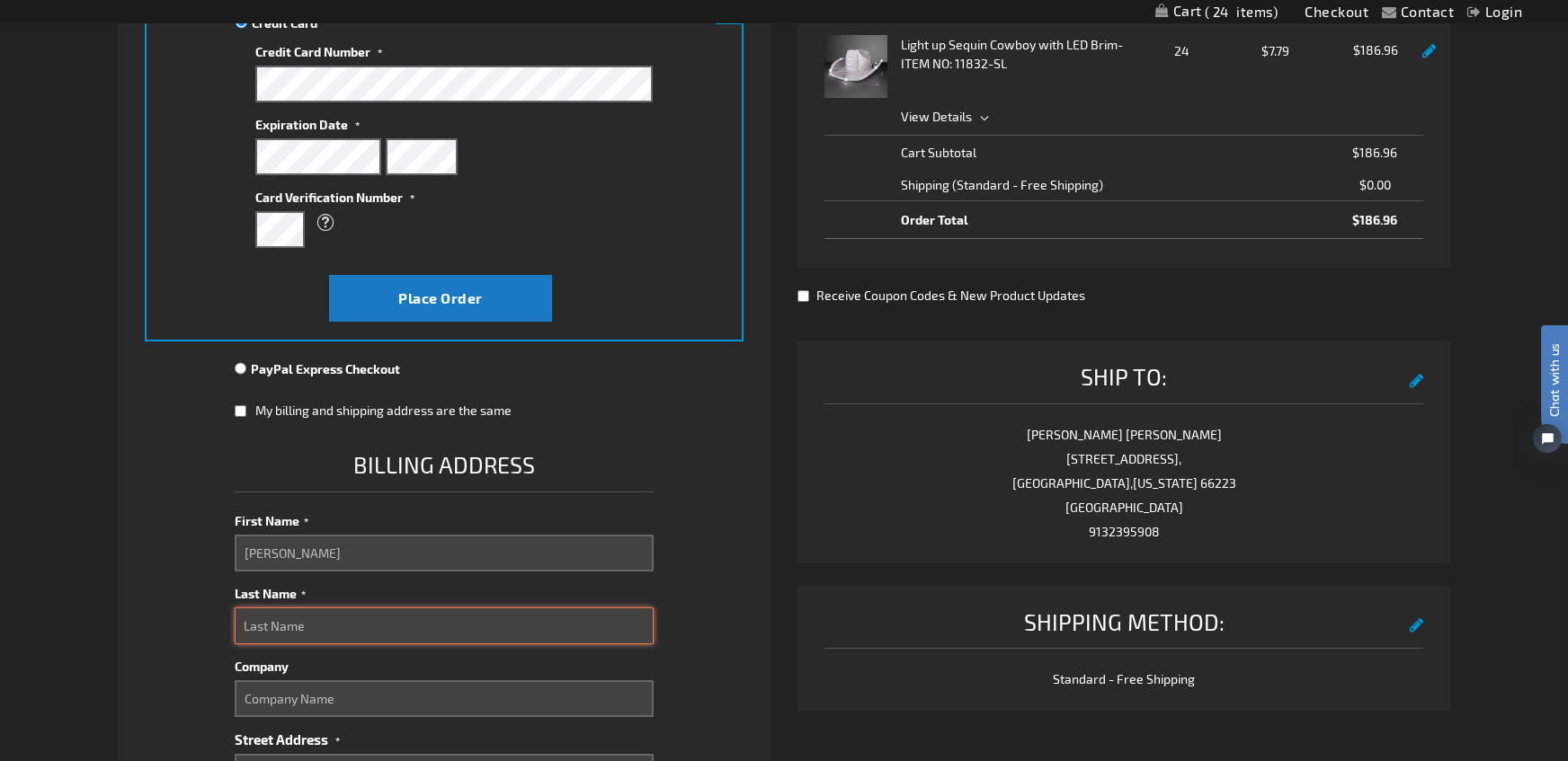
click at [299, 622] on input "Last Name" at bounding box center [444, 626] width 419 height 36
type input "[PERSON_NAME]"
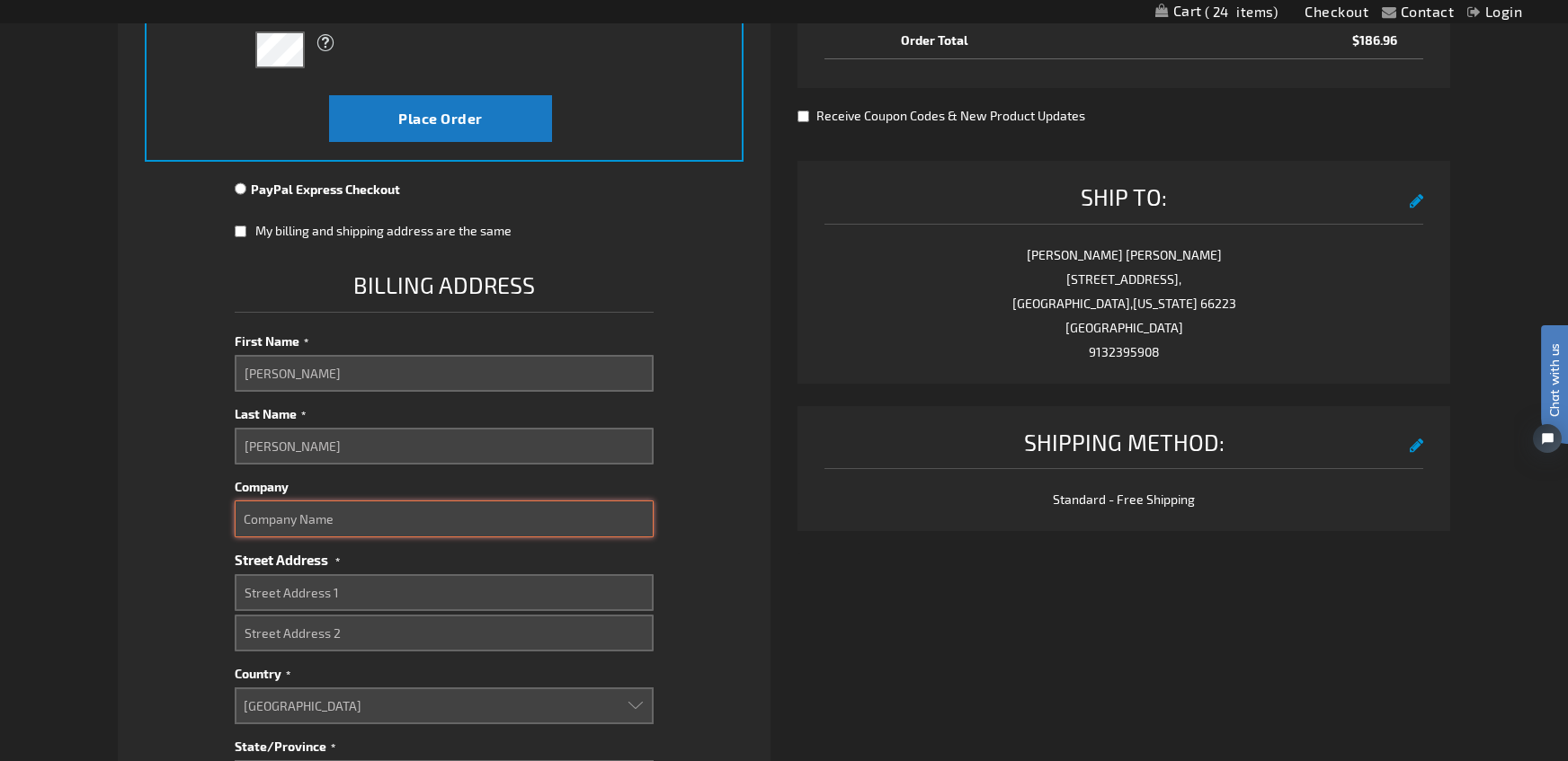
click at [329, 518] on input "Company" at bounding box center [444, 519] width 419 height 36
type input "BVUSD"
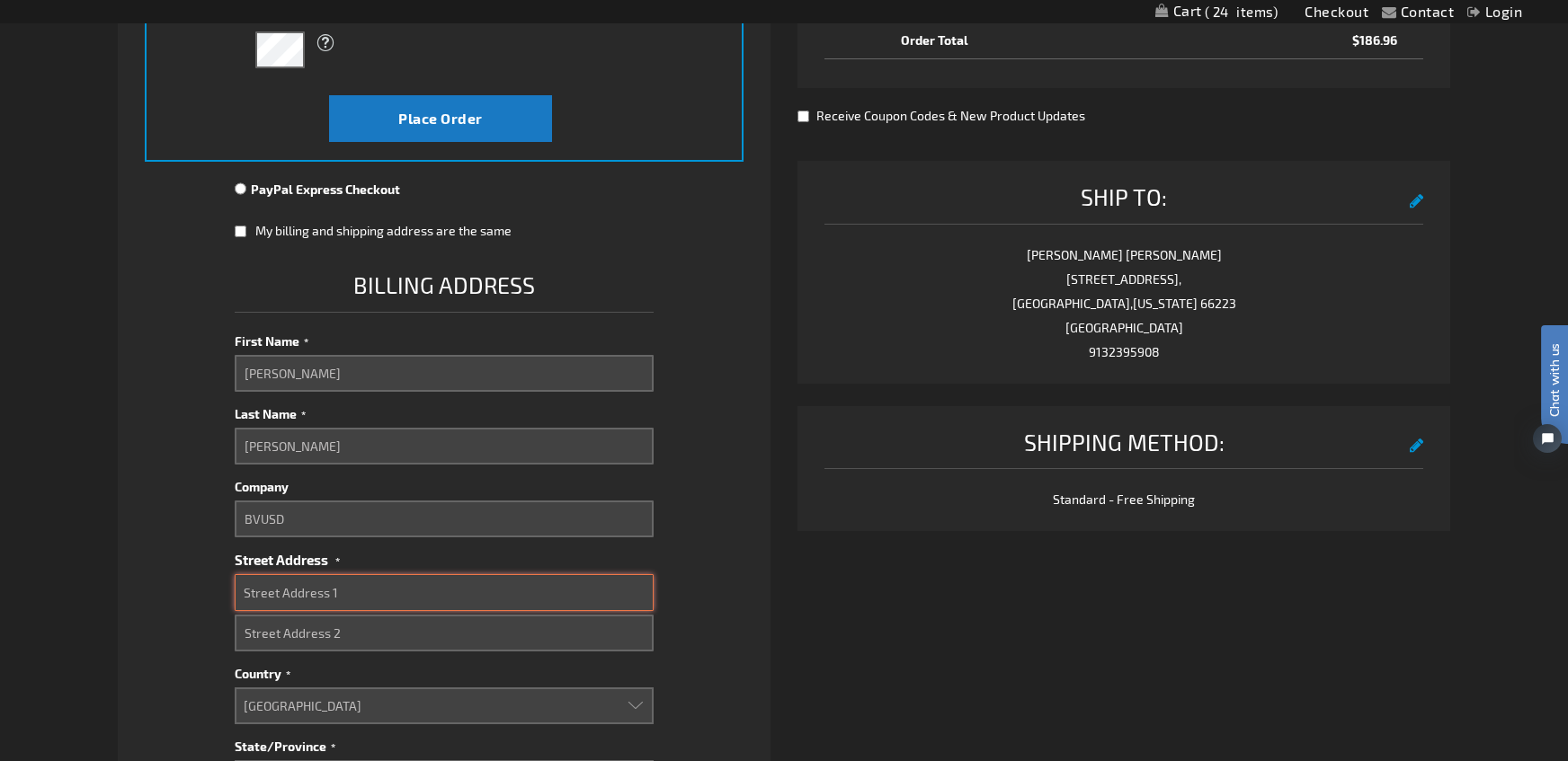
click at [300, 581] on input "Street Address: Line 1" at bounding box center [444, 592] width 419 height 36
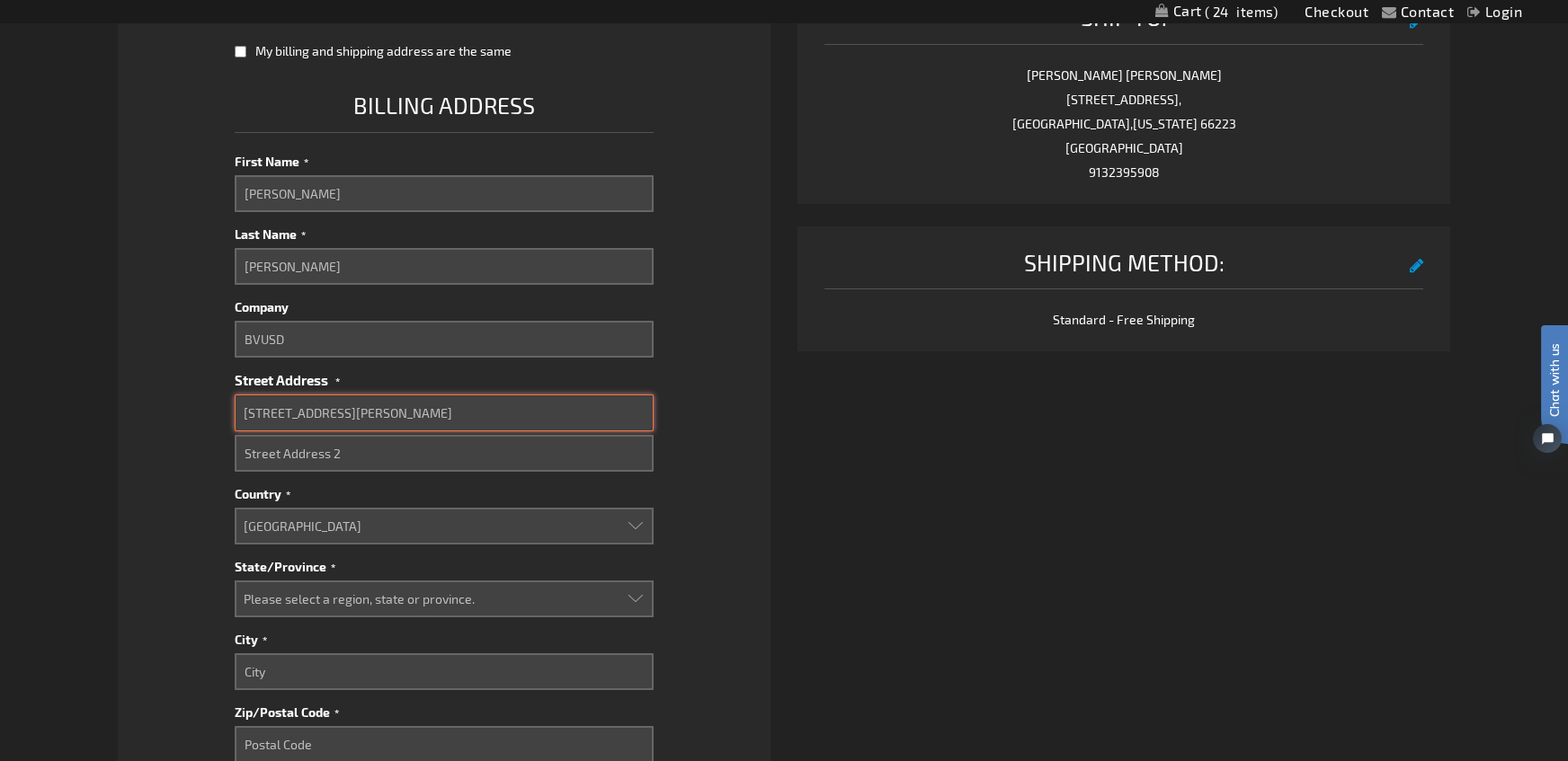
type input "[STREET_ADDRESS][PERSON_NAME]"
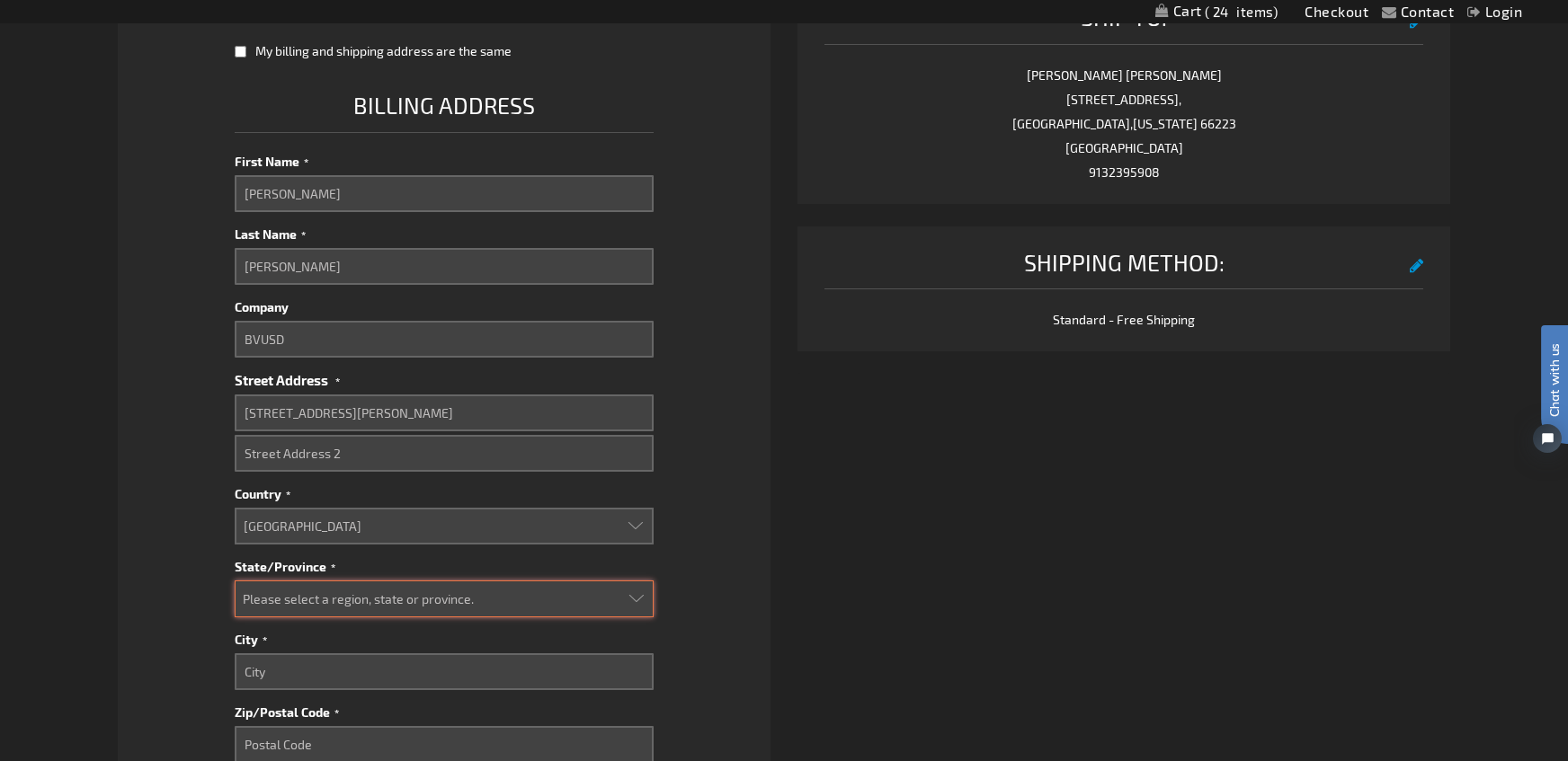
click at [320, 598] on select "Please select a region, state or province. [US_STATE] [US_STATE] [US_STATE] [US…" at bounding box center [444, 599] width 419 height 36
select select "26"
click at [234, 581] on select "Please select a region, state or province. [US_STATE] [US_STATE] [US_STATE] [US…" at bounding box center [444, 599] width 419 height 36
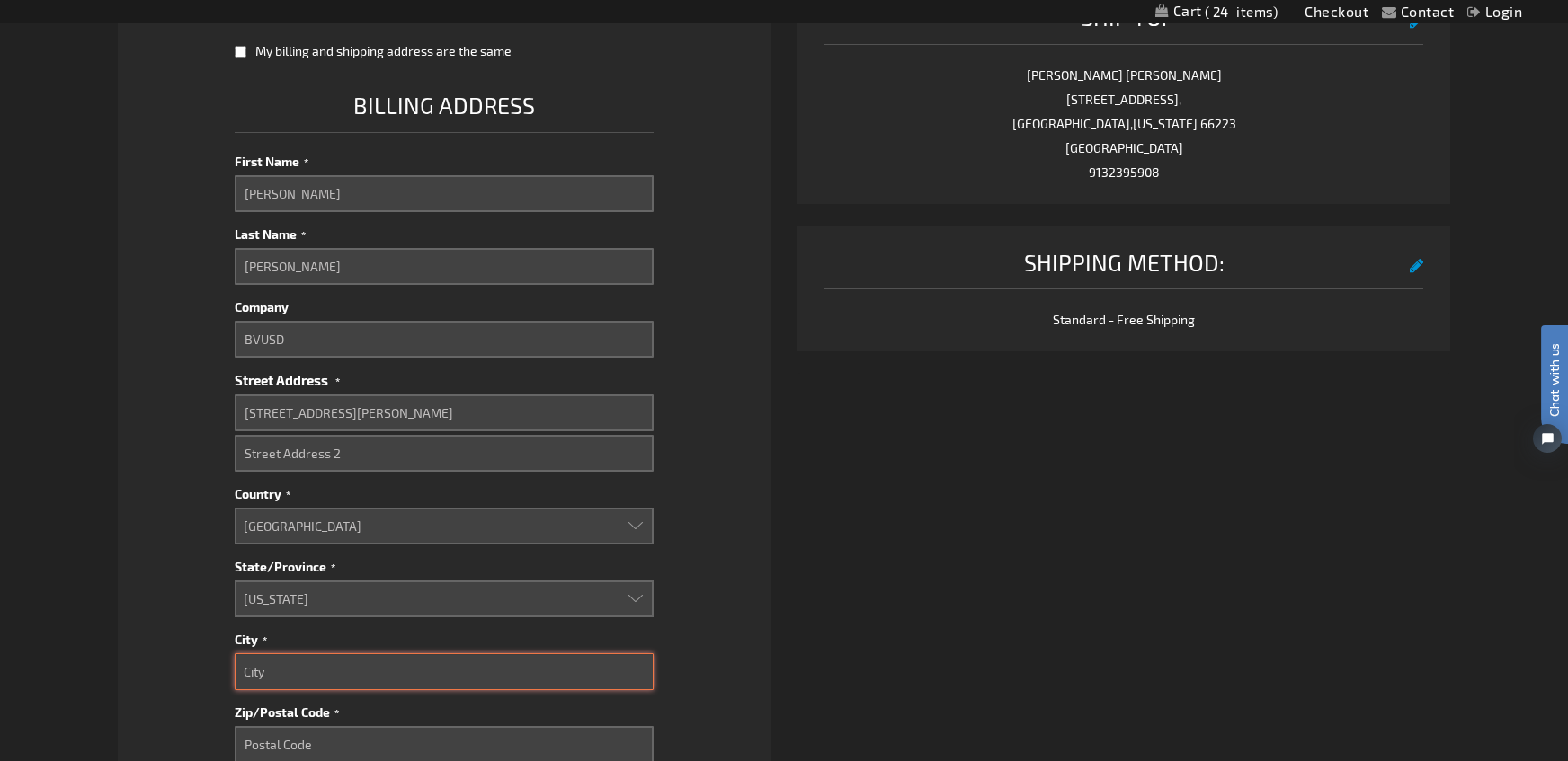
click at [293, 681] on input "City" at bounding box center [444, 672] width 419 height 36
type input "[GEOGRAPHIC_DATA]"
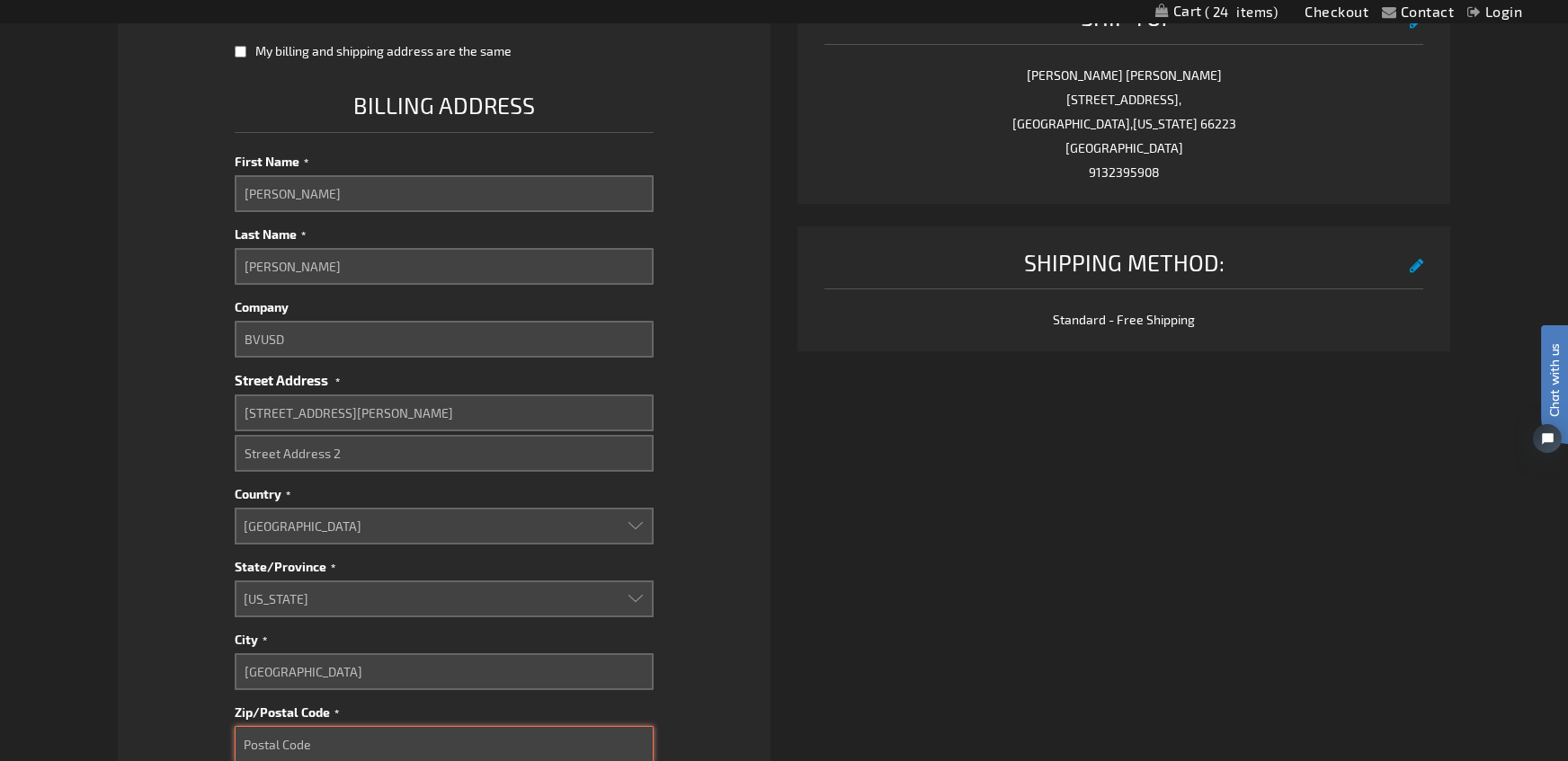
click at [321, 738] on input "Zip/Postal Code" at bounding box center [444, 745] width 419 height 36
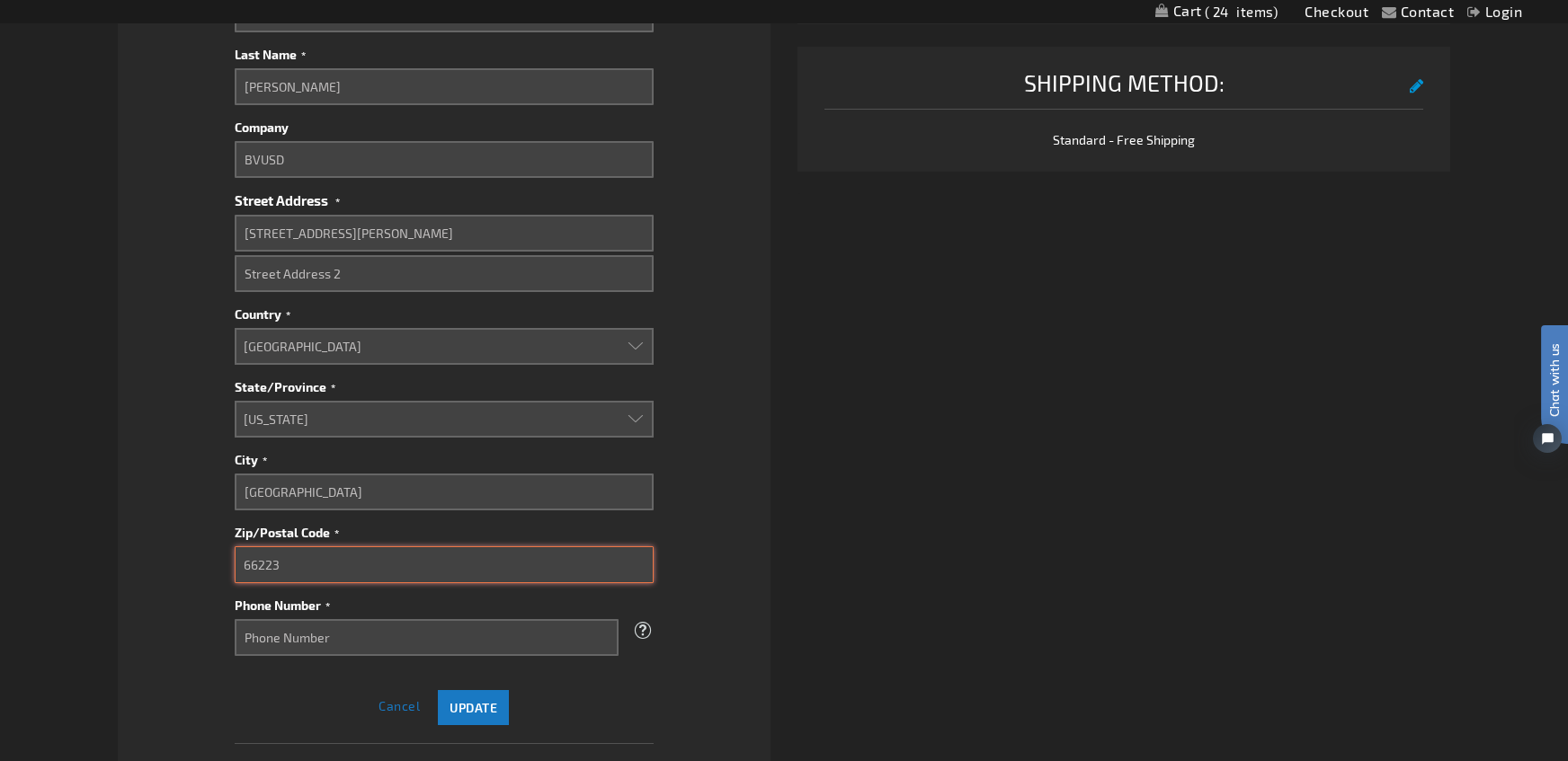
type input "66223"
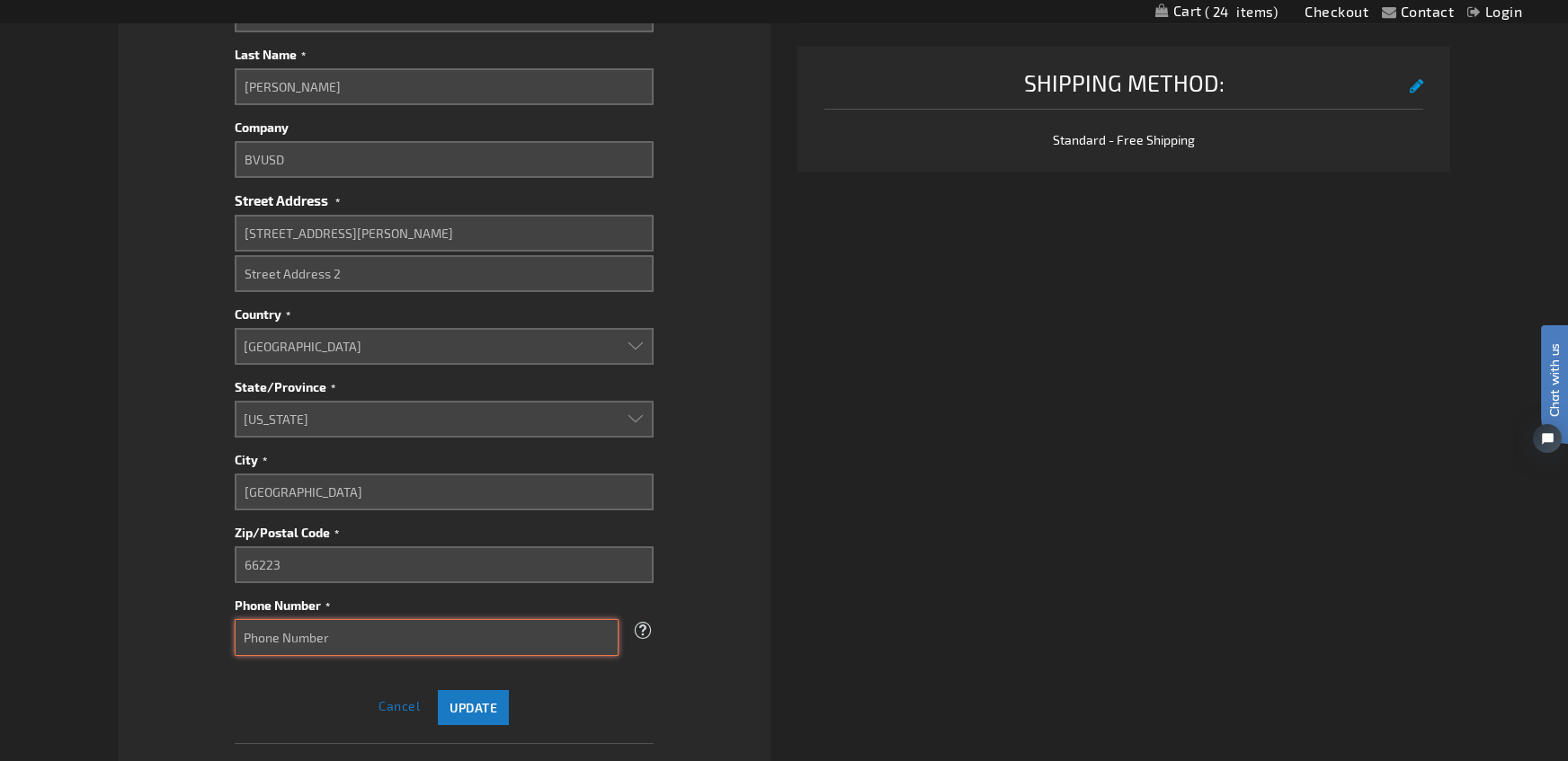
click at [322, 642] on input "Phone Number" at bounding box center [426, 637] width 384 height 36
type input "9132395908"
click at [490, 721] on button "Update" at bounding box center [473, 707] width 71 height 35
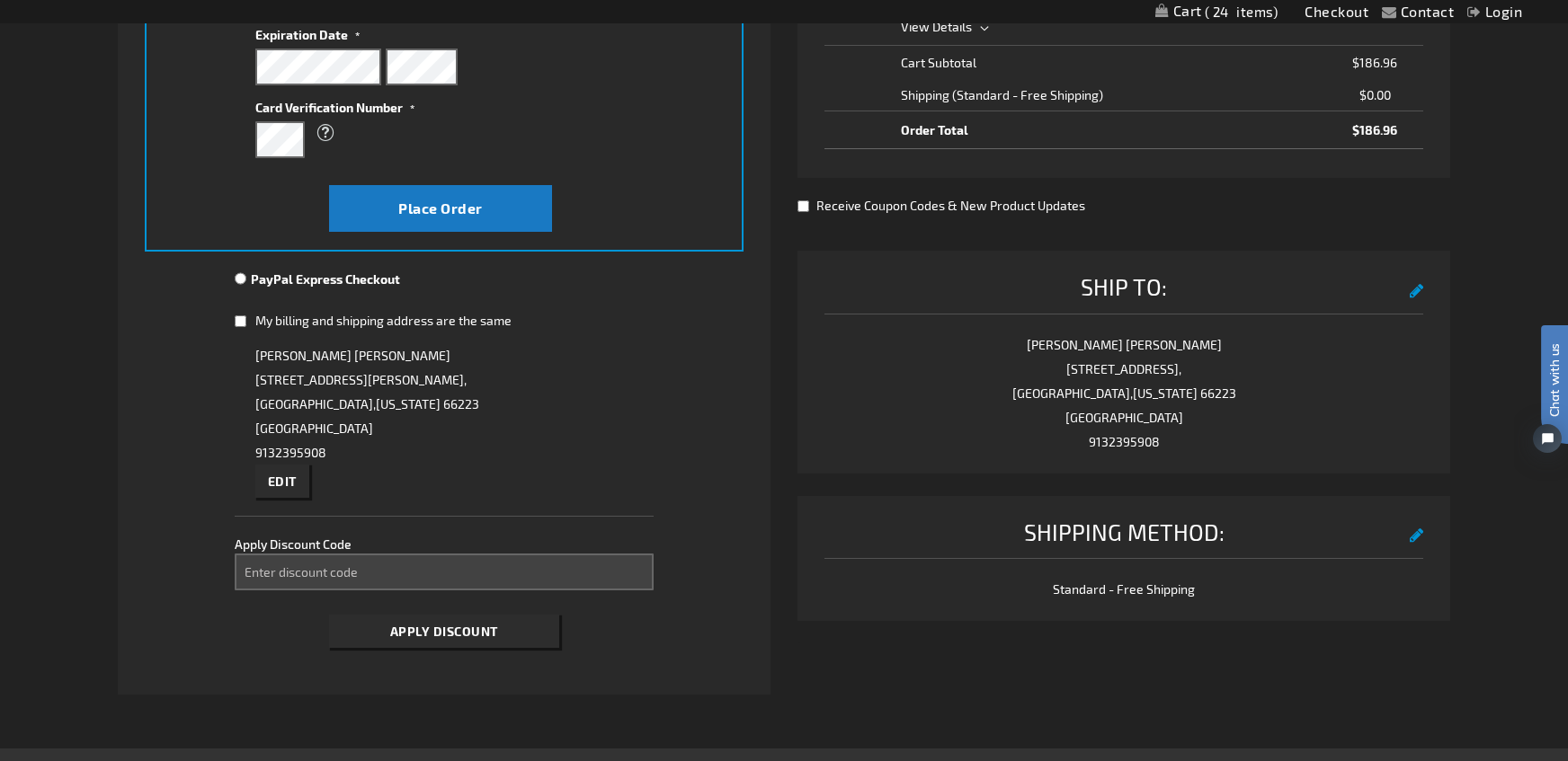
scroll to position [359, 0]
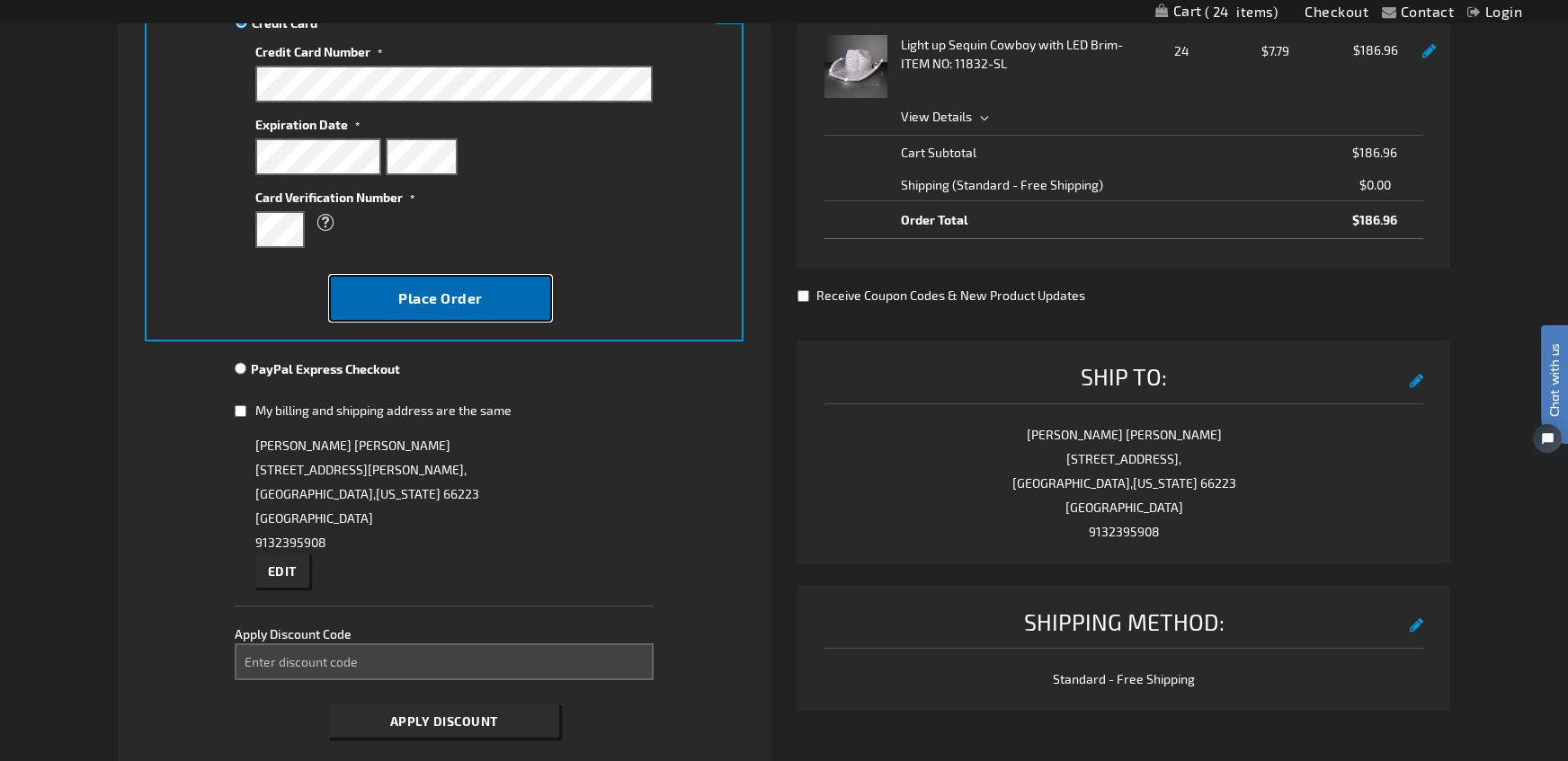
click at [479, 277] on button "Place Order" at bounding box center [440, 298] width 222 height 46
